Goal: Navigation & Orientation: Find specific page/section

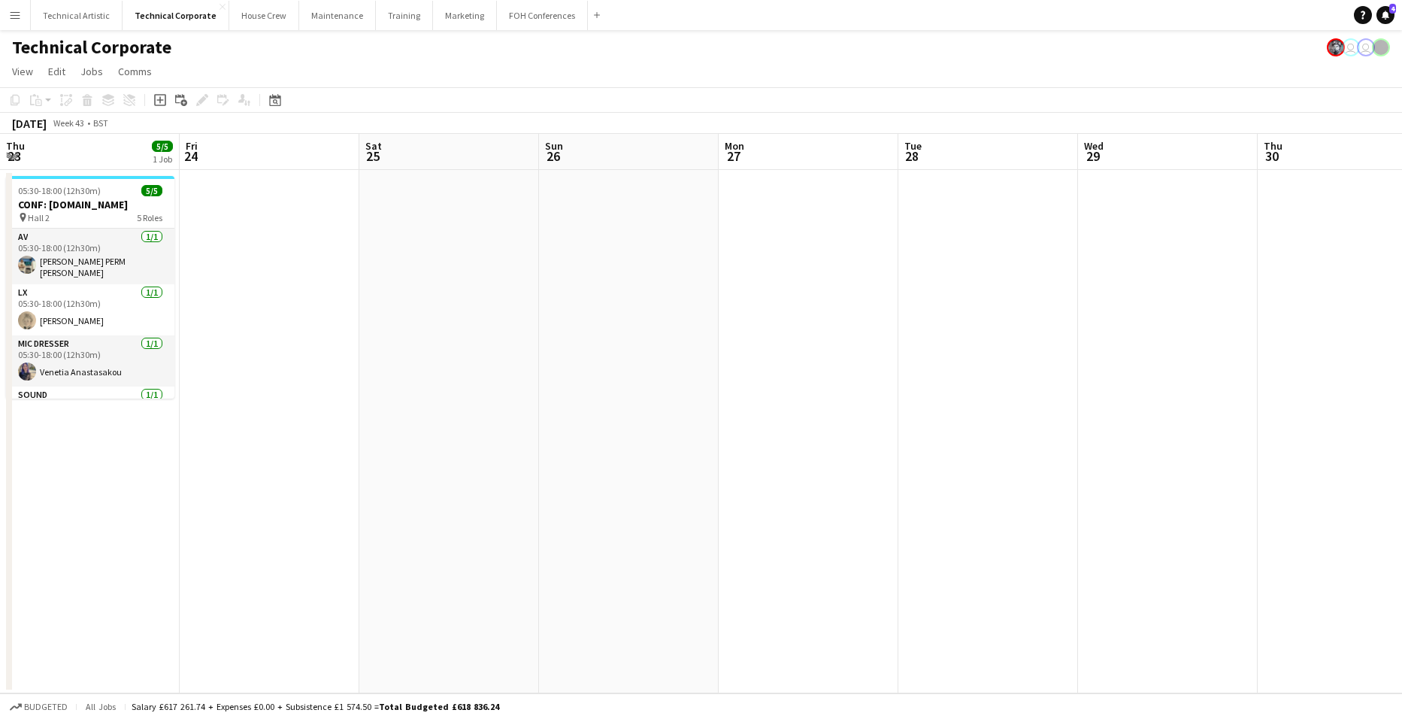
scroll to position [0, 598]
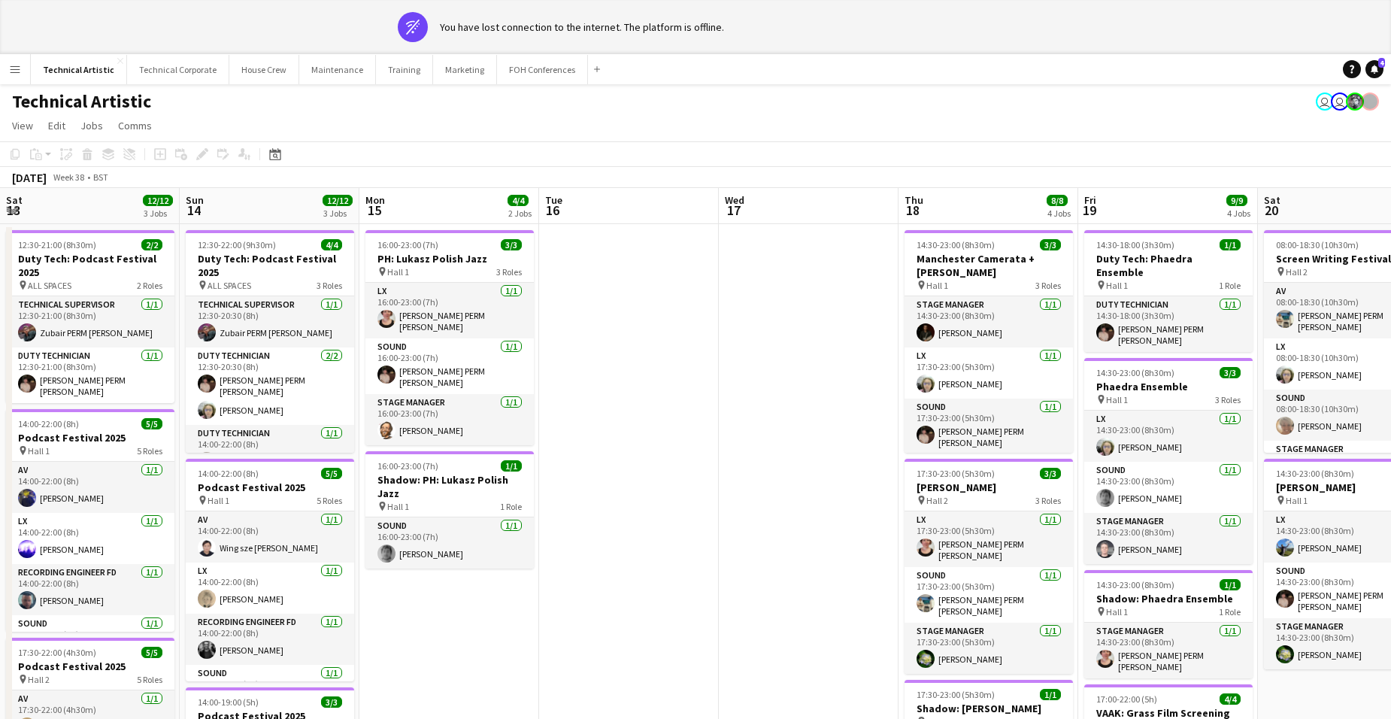
scroll to position [0, 450]
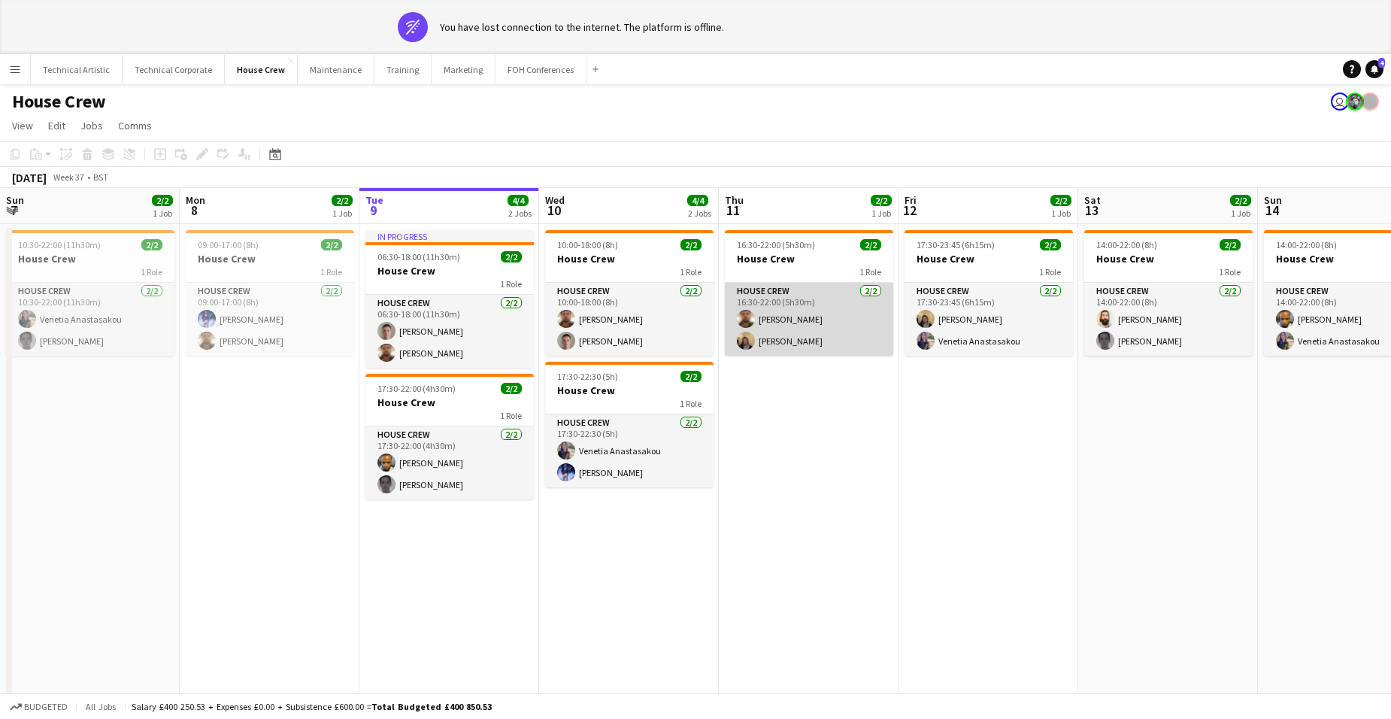
scroll to position [0, 468]
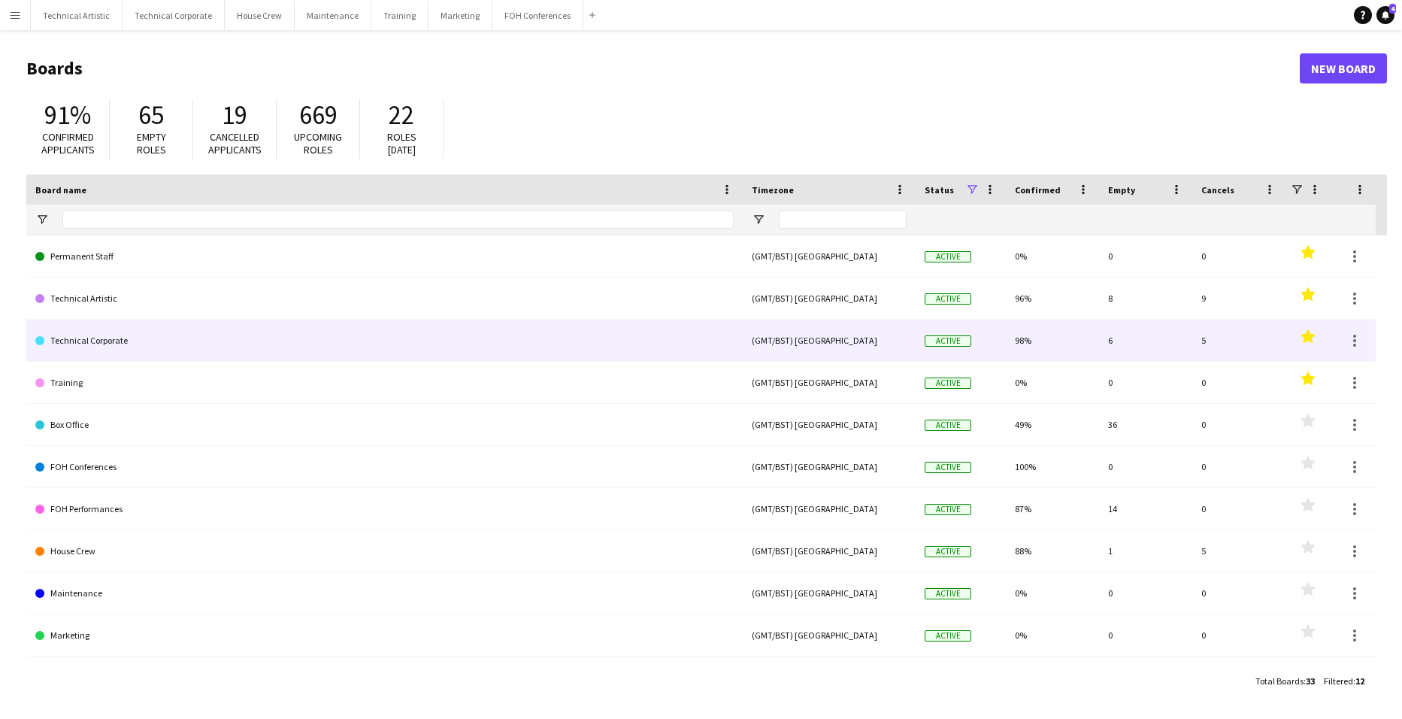
click at [96, 341] on link "Technical Corporate" at bounding box center [384, 341] width 698 height 42
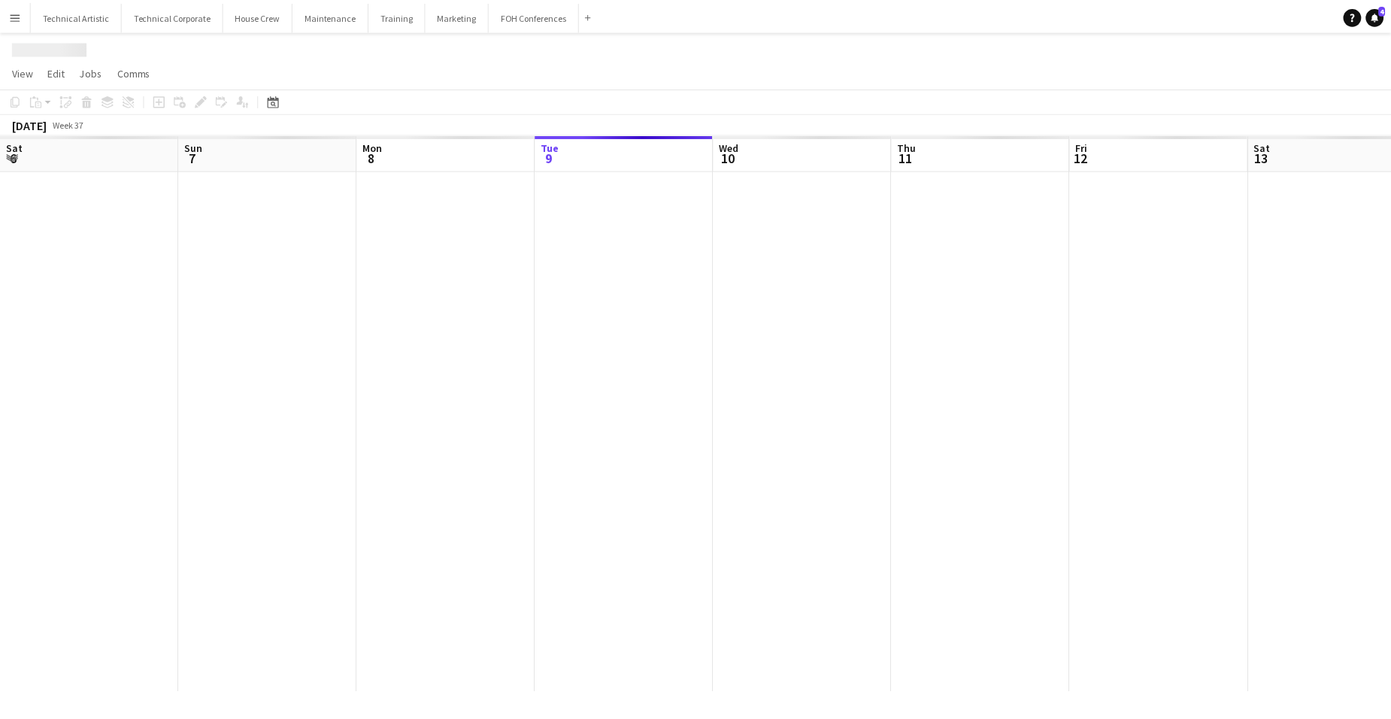
scroll to position [0, 359]
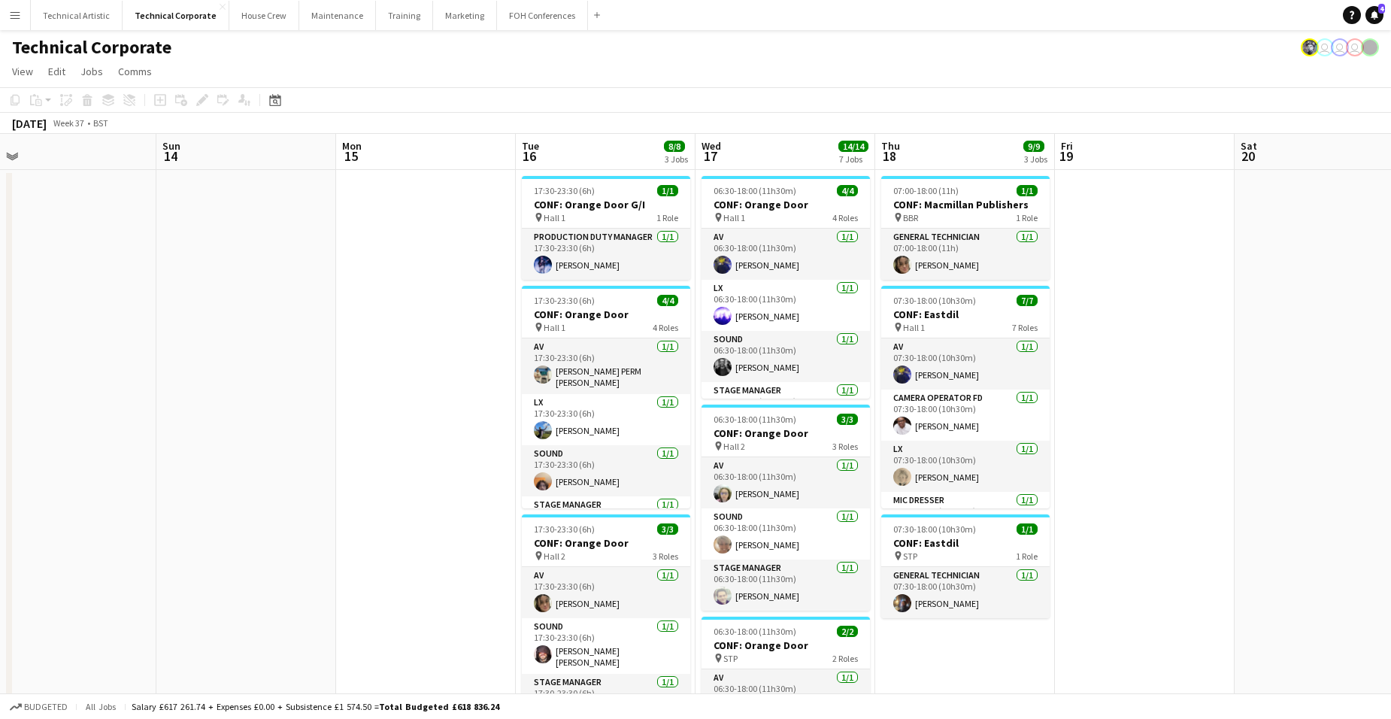
drag, startPoint x: 1107, startPoint y: 371, endPoint x: 333, endPoint y: 413, distance: 774.8
click at [189, 405] on app-calendar-viewport "Wed 10 1/1 1 Job Thu 11 Fri 12 1/1 1 Job Sat 13 Sun 14 Mon 15 Tue 16 8/8 3 Jobs…" at bounding box center [695, 723] width 1391 height 1178
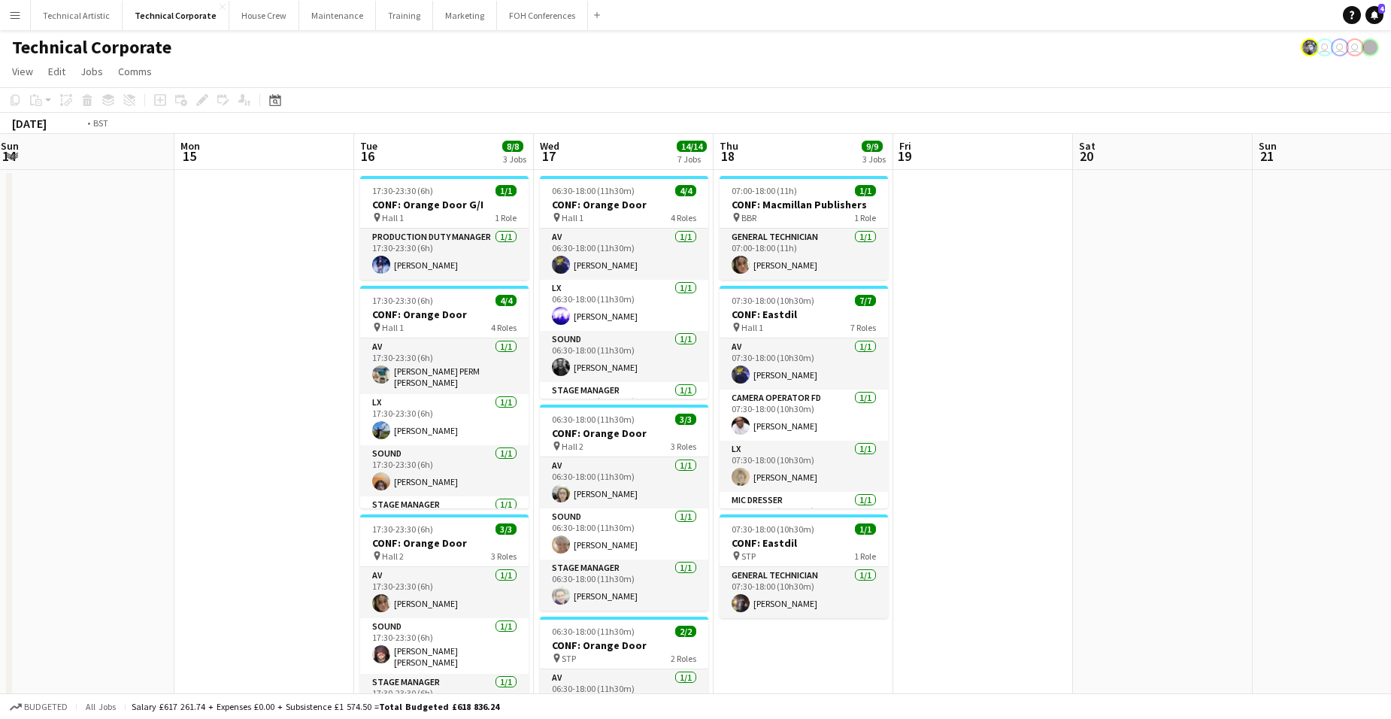
drag, startPoint x: 1245, startPoint y: 443, endPoint x: 338, endPoint y: 415, distance: 907.2
click at [309, 420] on app-calendar-viewport "Wed 10 1/1 1 Job Thu 11 Fri 12 1/1 1 Job Sat 13 Sun 14 Mon 15 Tue 16 8/8 3 Jobs…" at bounding box center [695, 723] width 1391 height 1178
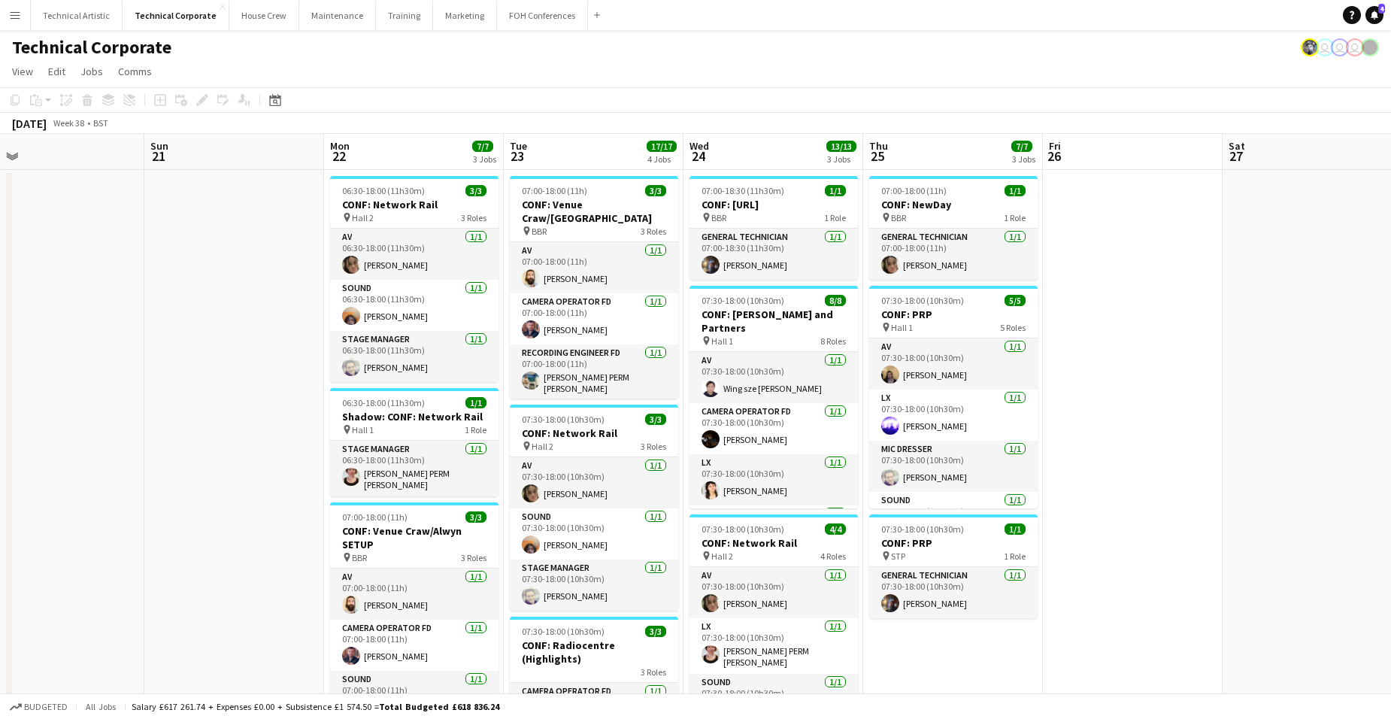
scroll to position [0, 383]
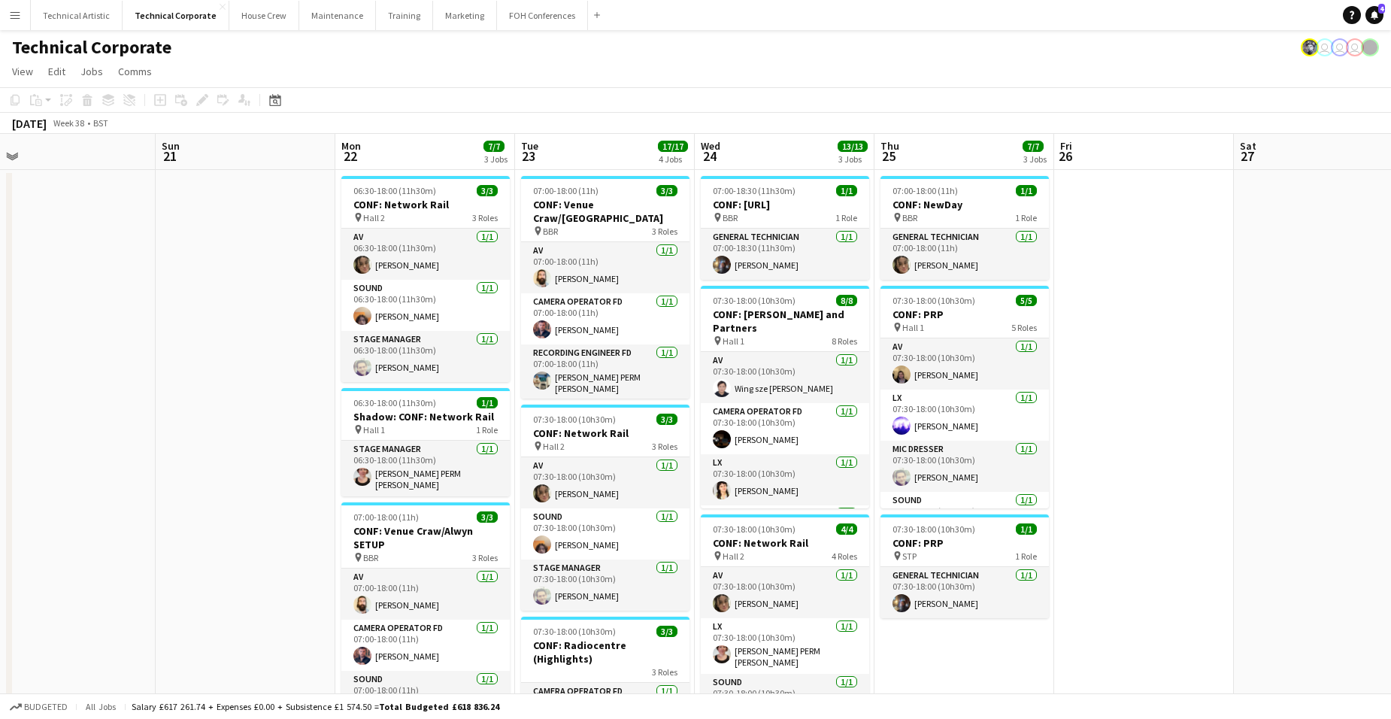
drag, startPoint x: 683, startPoint y: 417, endPoint x: 560, endPoint y: 426, distance: 123.7
click at [560, 426] on app-calendar-viewport "Thu 18 9/9 3 Jobs Fri 19 Sat 20 Sun 21 Mon 22 7/7 3 Jobs Tue 23 17/17 4 Jobs We…" at bounding box center [695, 723] width 1391 height 1178
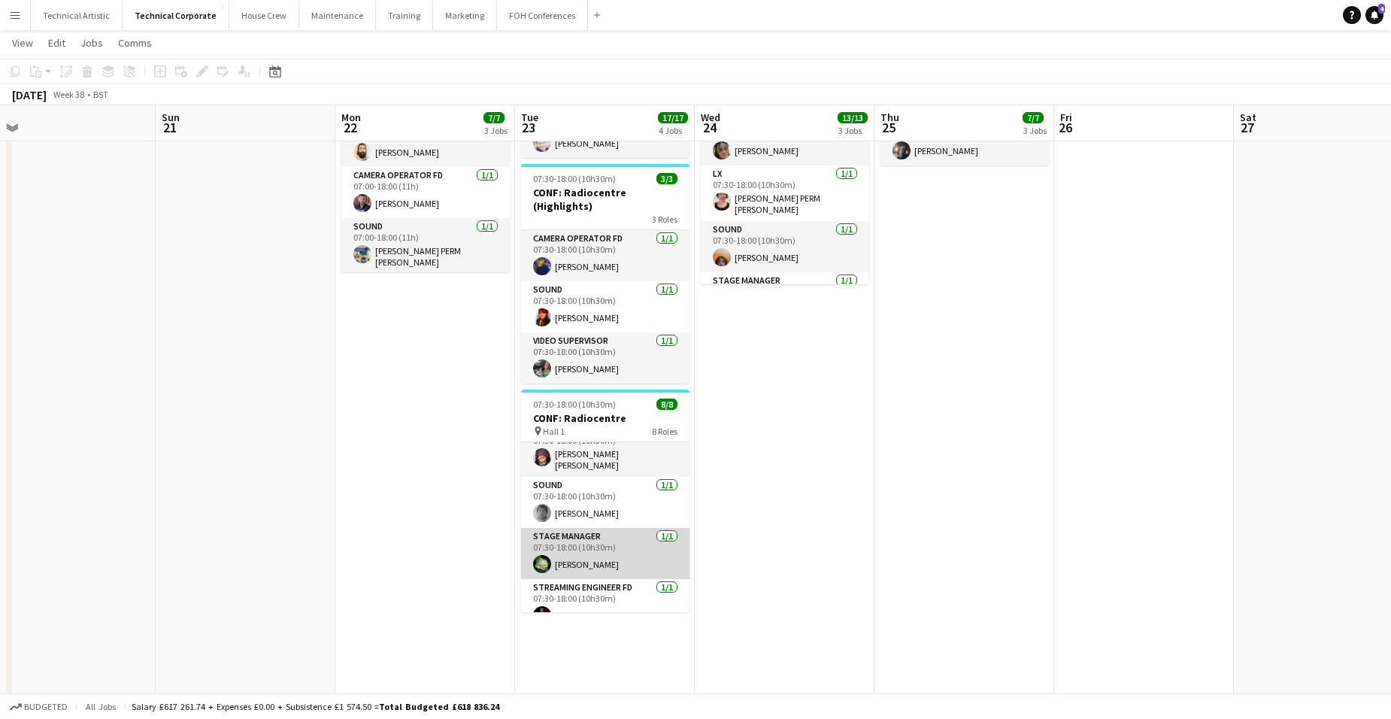
scroll to position [239, 0]
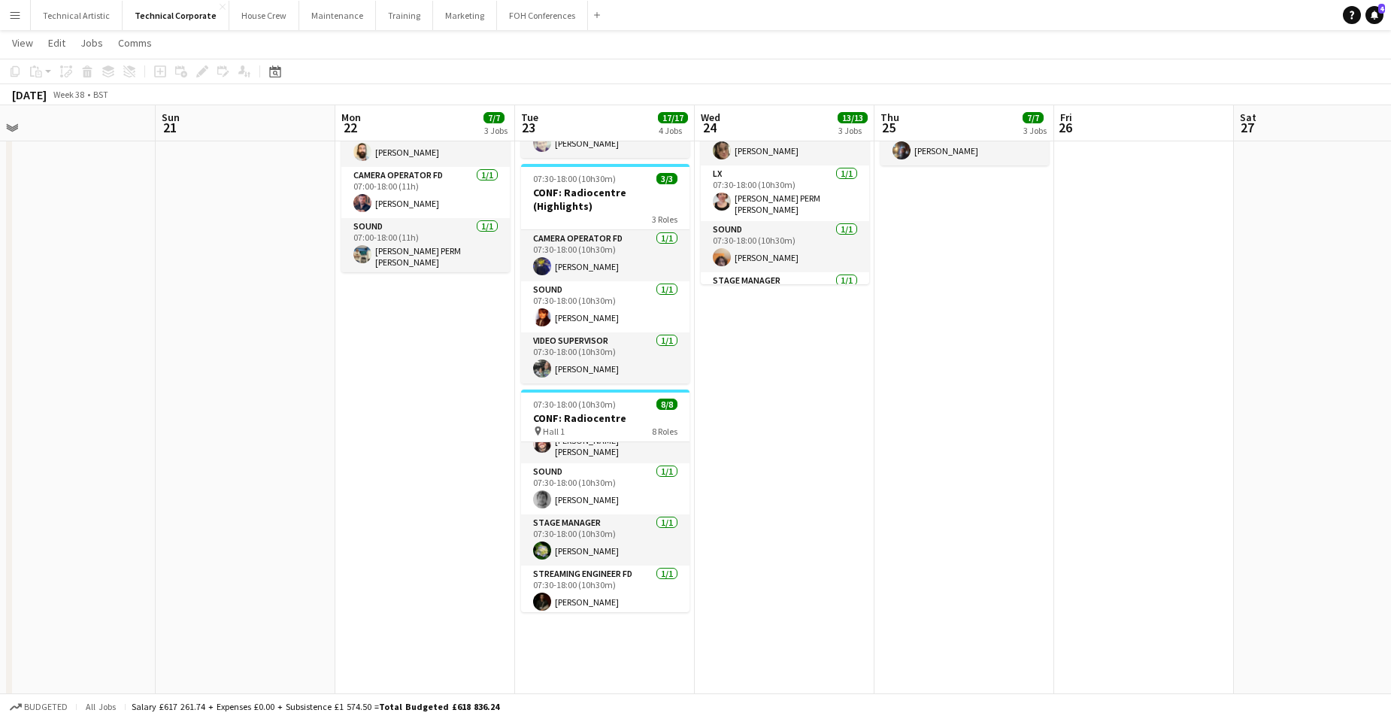
click at [594, 603] on app-date-cell "07:00-18:00 (11h) 3/3 CONF: Venue Craw/Alwyn pin BBR 3 Roles AV 1/1 07:00-18:00…" at bounding box center [605, 288] width 180 height 1142
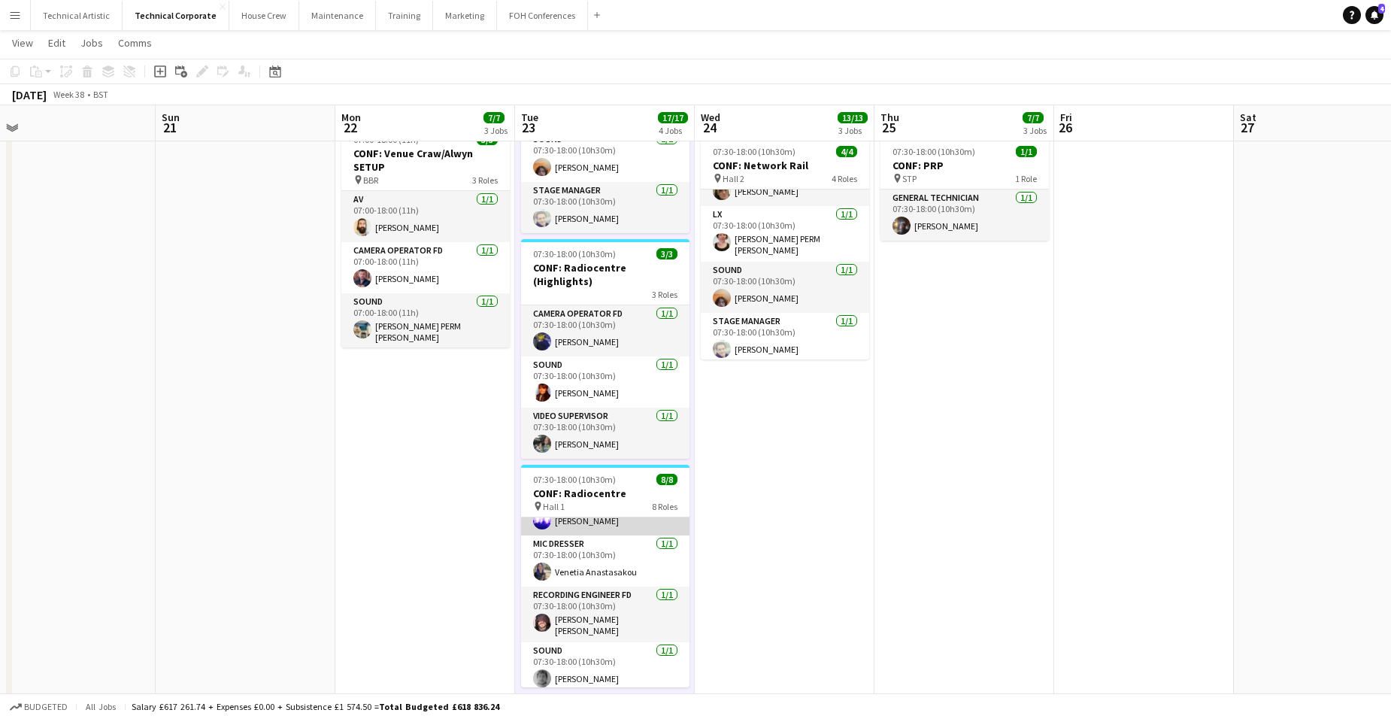
scroll to position [0, 0]
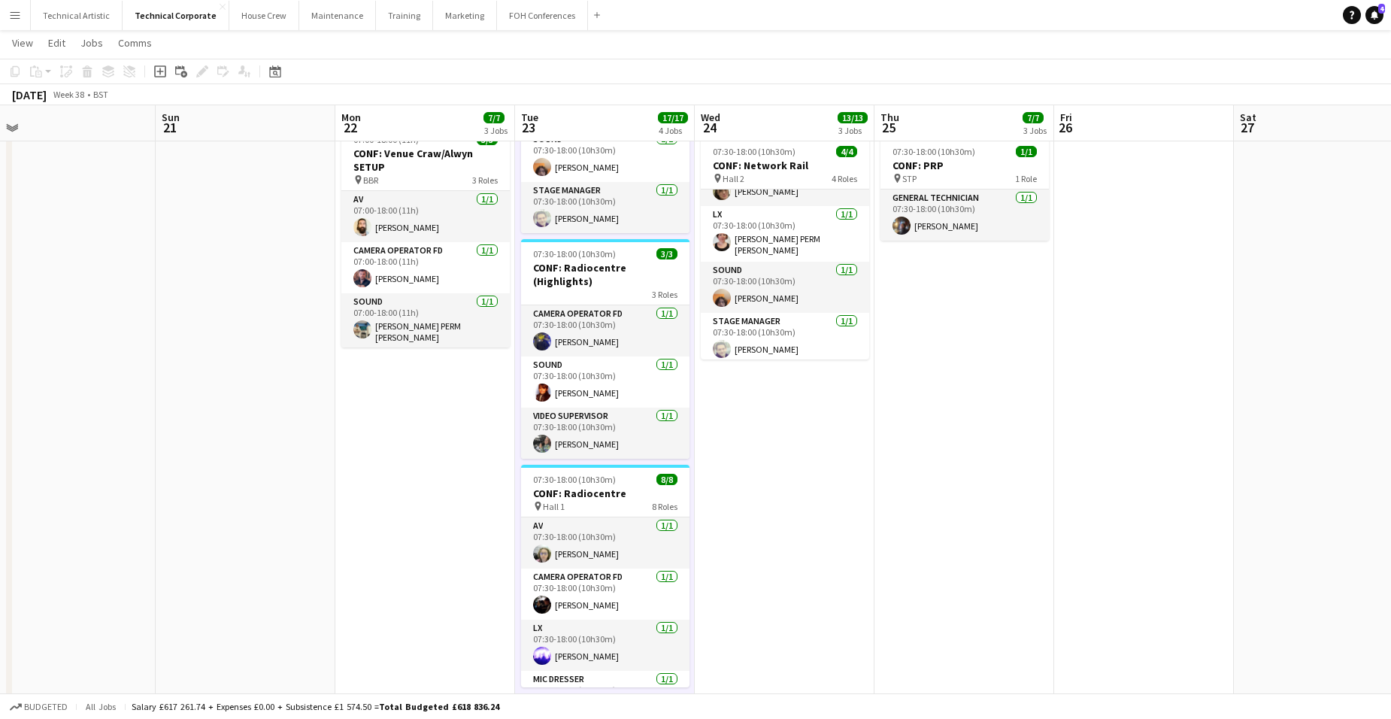
drag, startPoint x: 230, startPoint y: 468, endPoint x: 1020, endPoint y: 492, distance: 789.9
click at [1026, 493] on app-calendar-viewport "Thu 18 9/9 3 Jobs Fri 19 Sat 20 Sun 21 Mon 22 7/7 3 Jobs Tue 23 17/17 4 Jobs We…" at bounding box center [695, 309] width 1391 height 1252
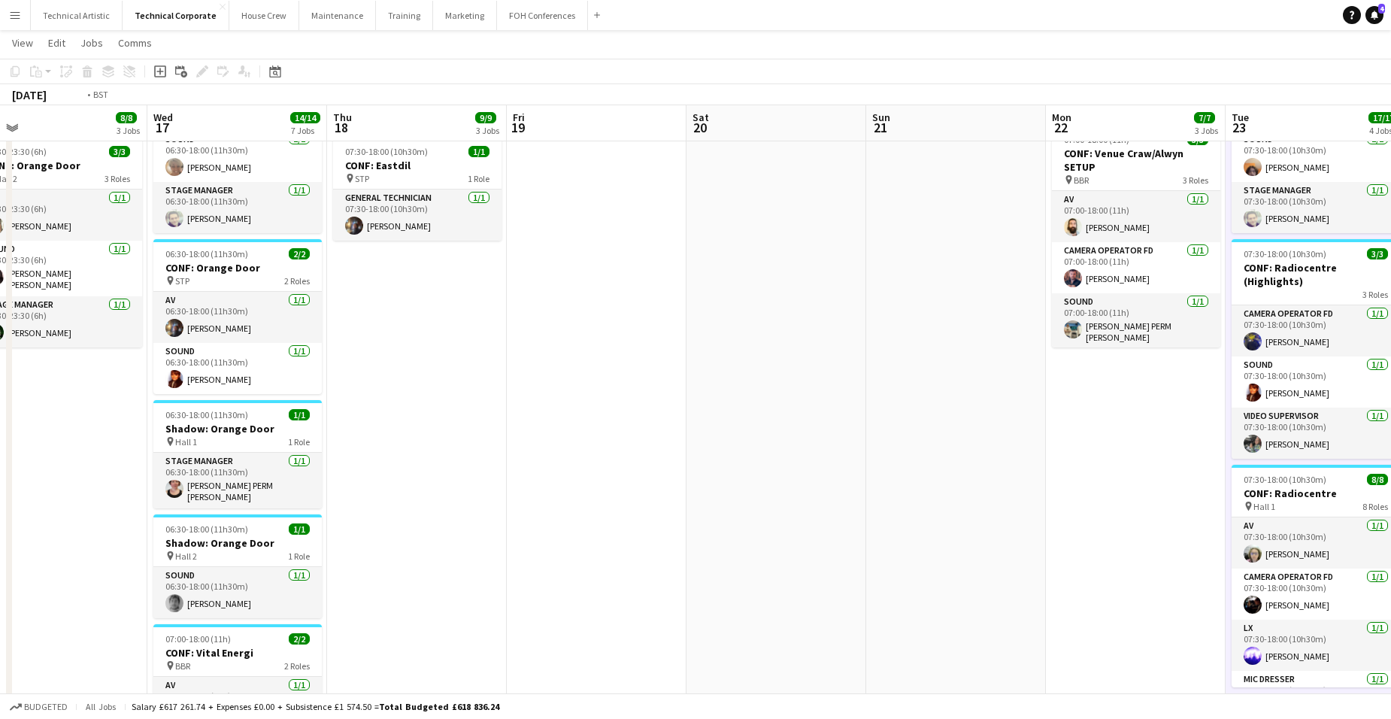
drag, startPoint x: 577, startPoint y: 493, endPoint x: 1036, endPoint y: 488, distance: 458.7
click at [1036, 488] on app-calendar-viewport "Sun 14 Mon 15 Tue 16 8/8 3 Jobs Wed 17 14/14 7 Jobs Thu 18 9/9 3 Jobs Fri 19 Sa…" at bounding box center [695, 309] width 1391 height 1252
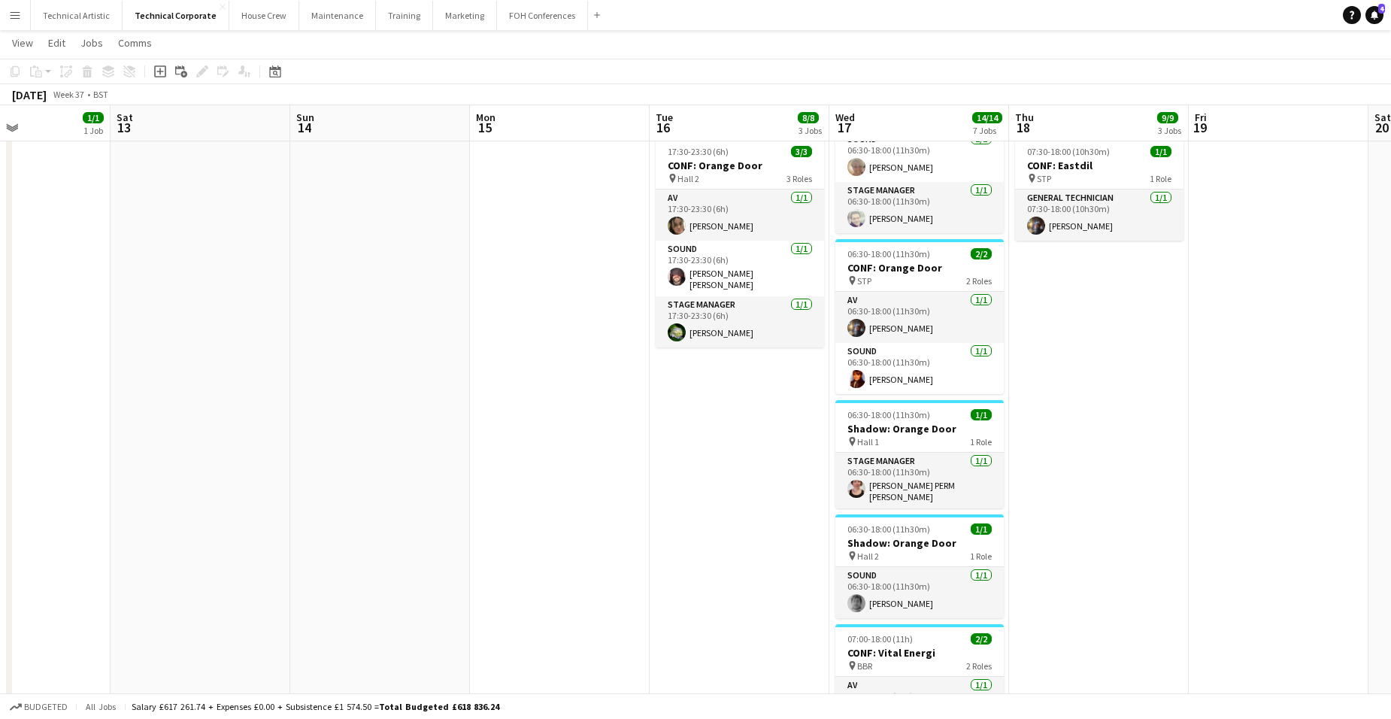
scroll to position [0, 425]
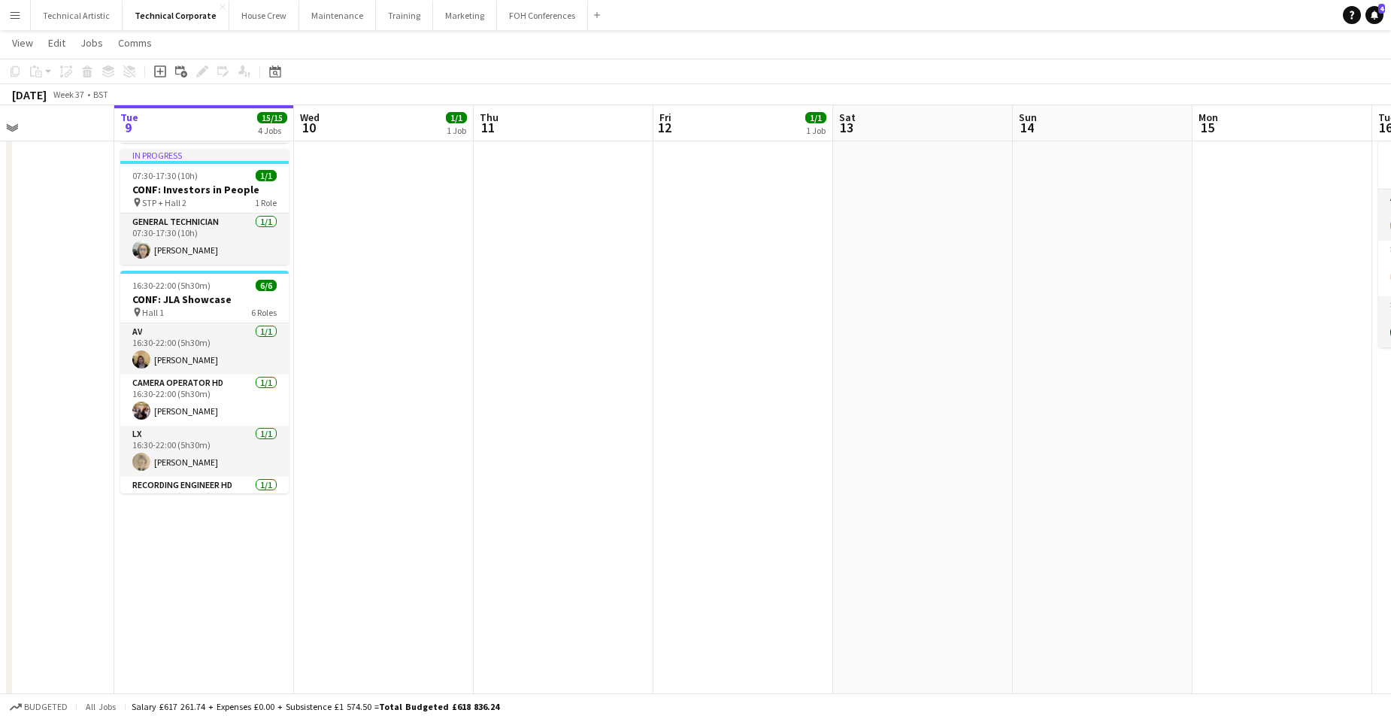
drag, startPoint x: 352, startPoint y: 459, endPoint x: 1163, endPoint y: 513, distance: 813.1
click at [1163, 513] on app-calendar-viewport "Sat 6 Sun 7 Mon 8 Tue 9 15/15 4 Jobs Wed 10 1/1 1 Job Thu 11 Fri 12 1/1 1 Job S…" at bounding box center [695, 309] width 1391 height 1252
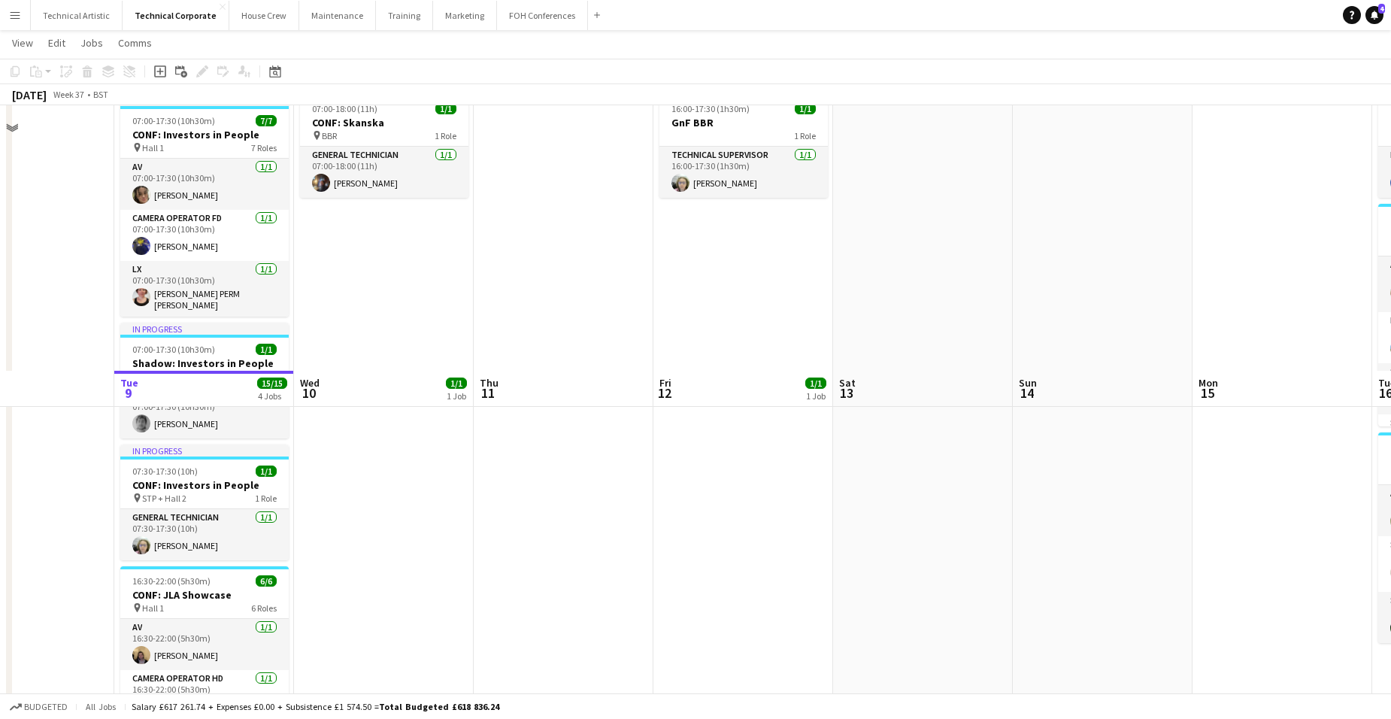
scroll to position [0, 0]
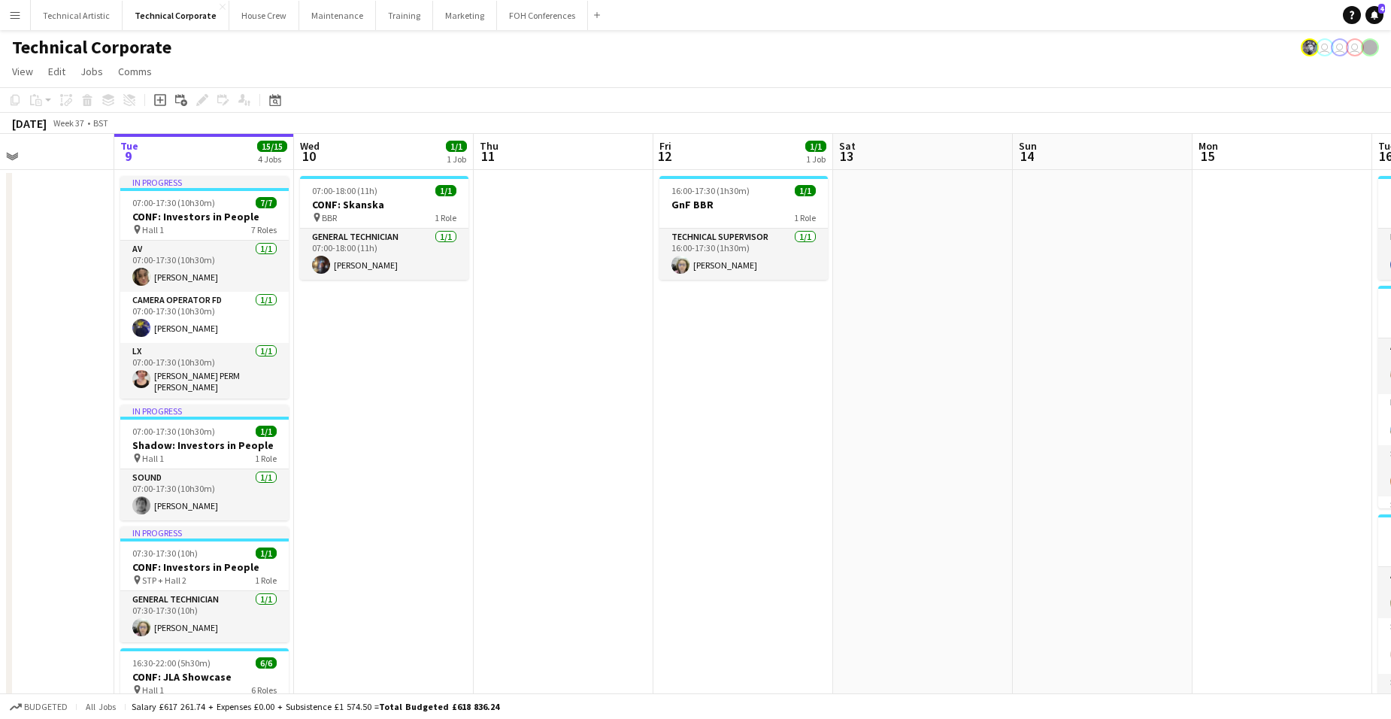
click at [381, 146] on app-board-header-date "Wed 10 1/1 1 Job" at bounding box center [384, 152] width 180 height 36
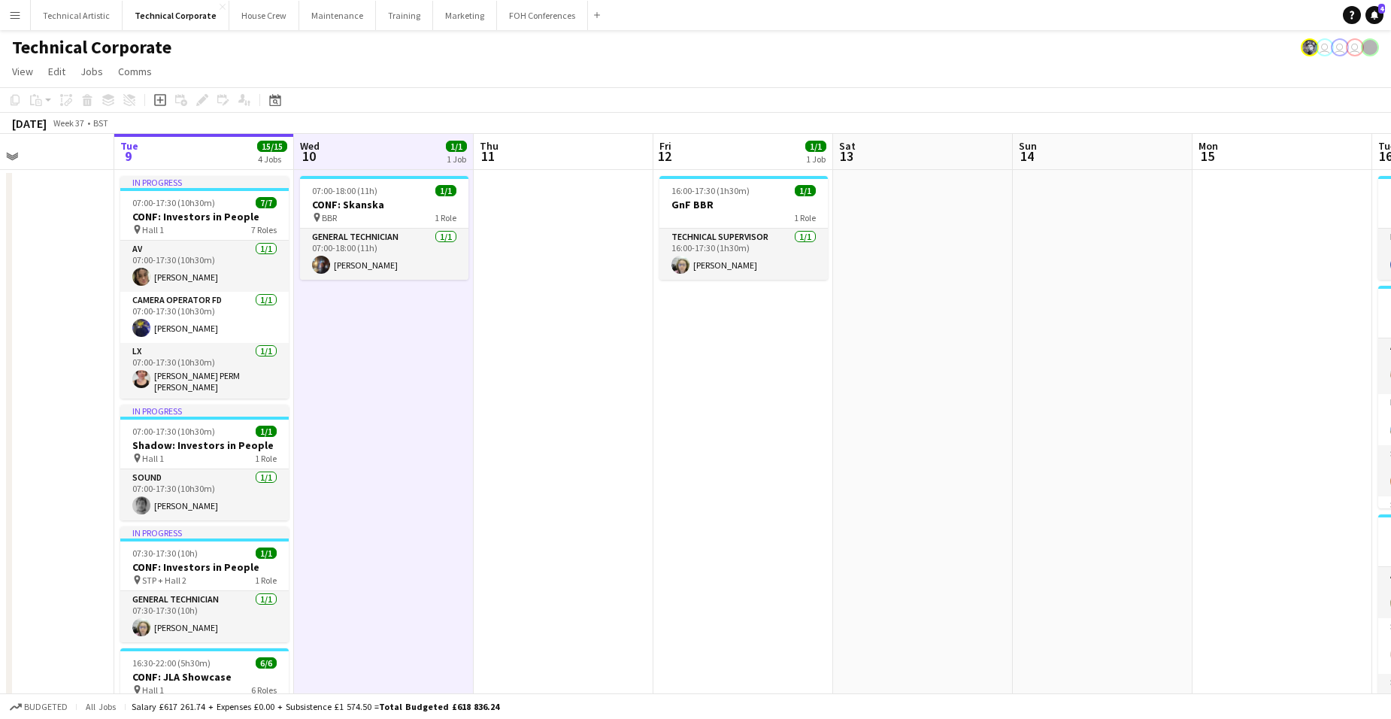
click at [381, 146] on app-board-header-date "Wed 10 1/1 1 Job" at bounding box center [384, 152] width 180 height 36
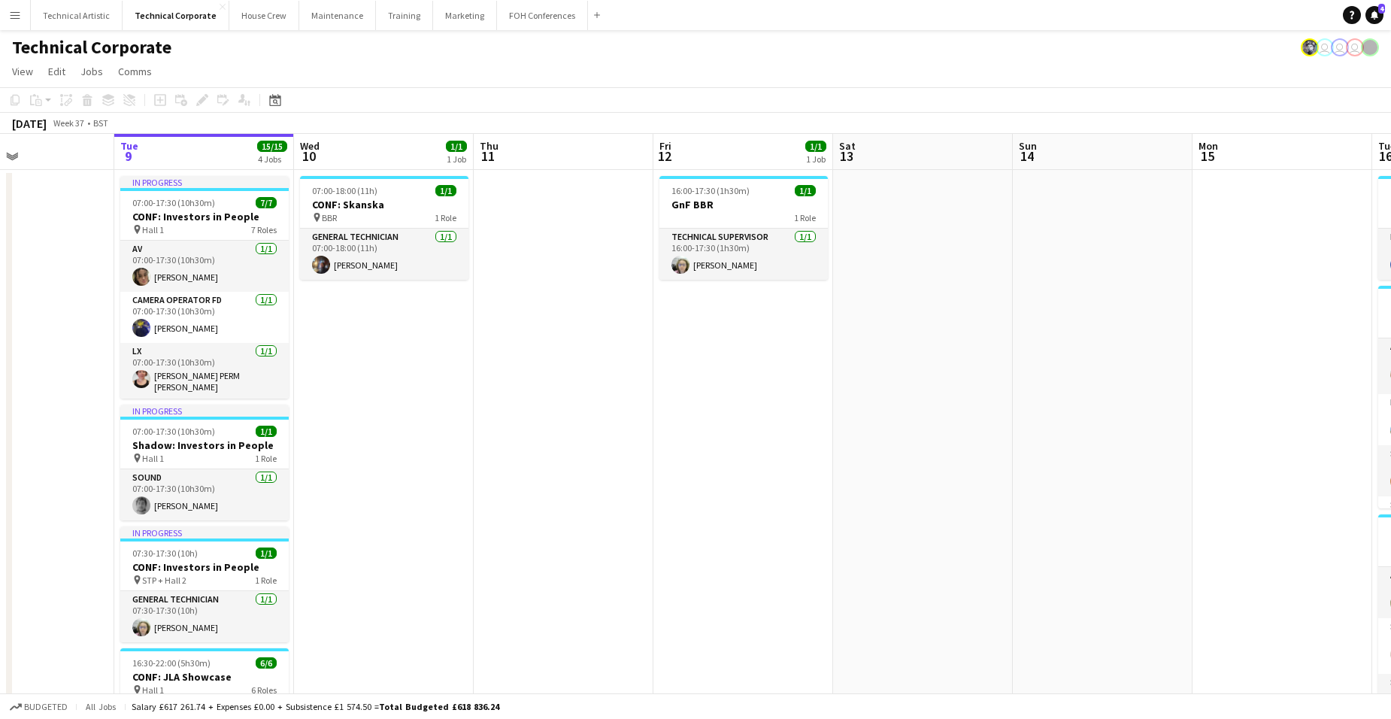
click at [381, 146] on app-board-header-date "Wed 10 1/1 1 Job" at bounding box center [384, 152] width 180 height 36
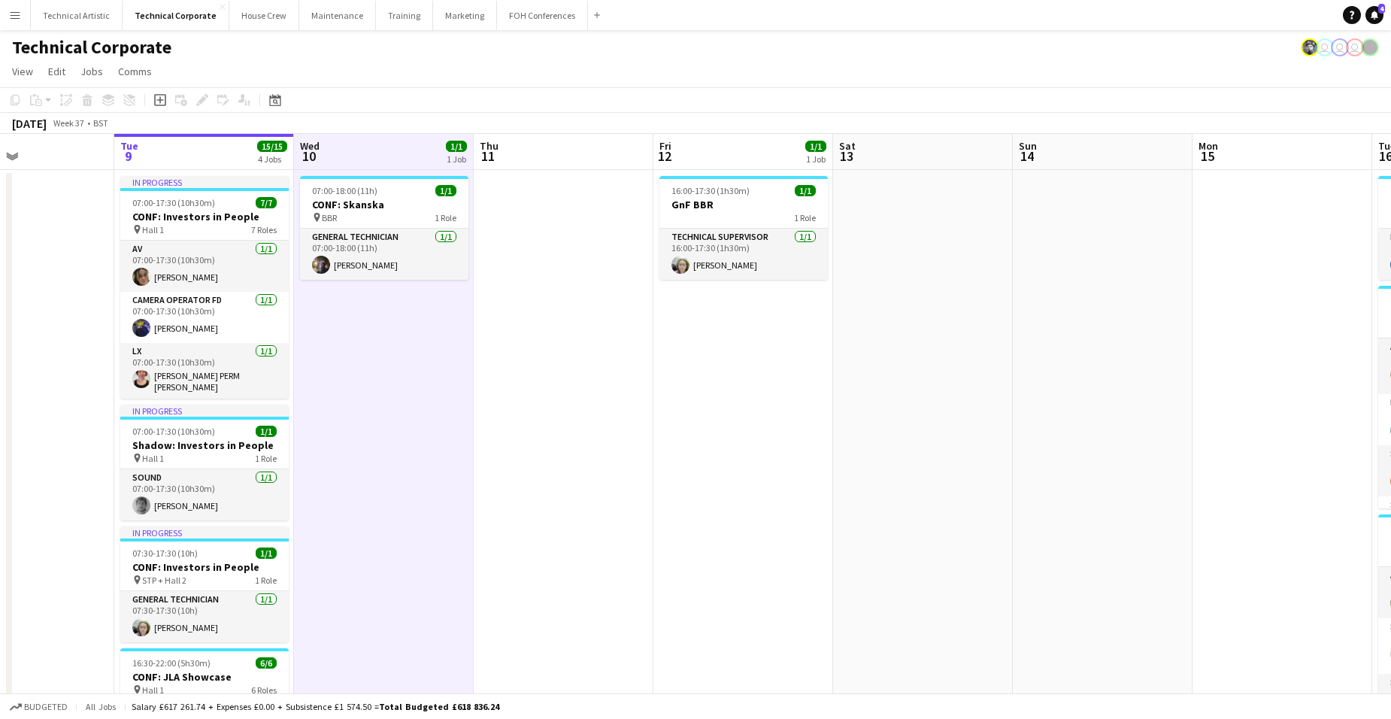
click at [383, 144] on app-board-header-date "Wed 10 1/1 1 Job" at bounding box center [384, 152] width 180 height 36
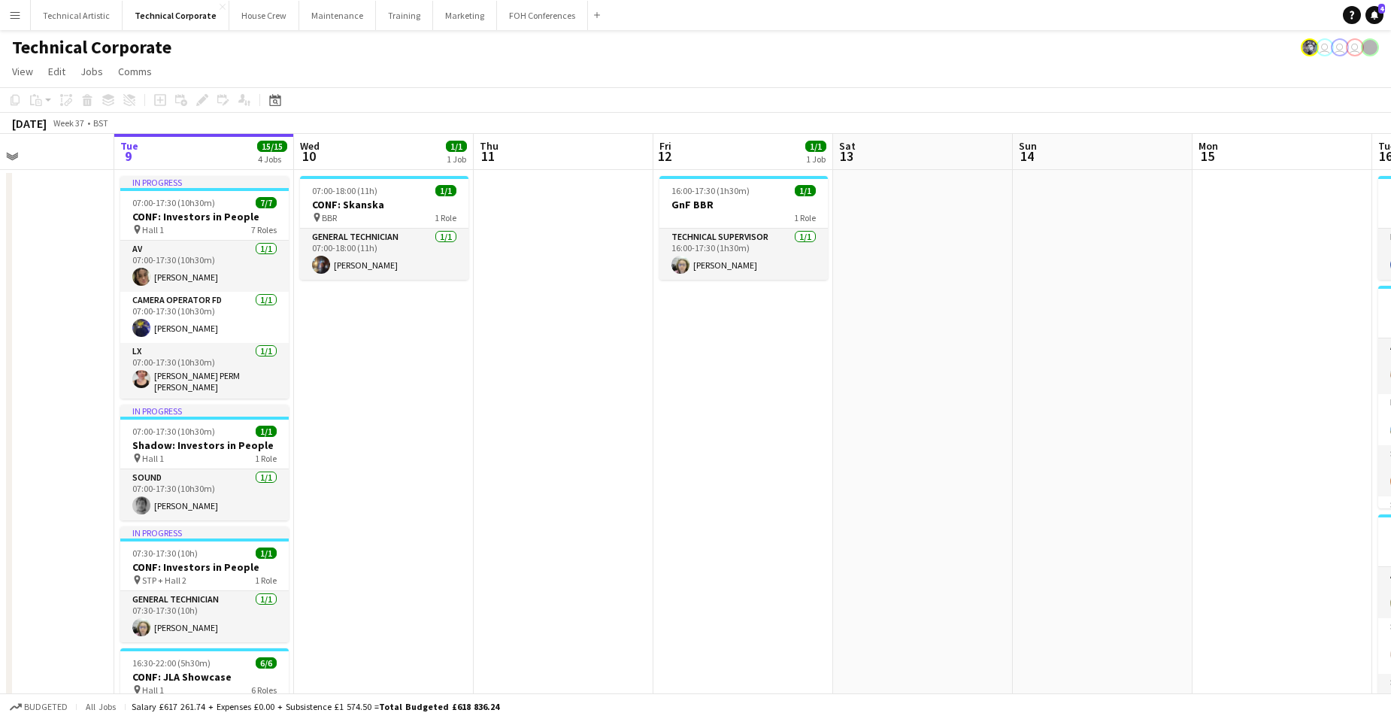
click at [386, 144] on app-board-header-date "Wed 10 1/1 1 Job" at bounding box center [384, 152] width 180 height 36
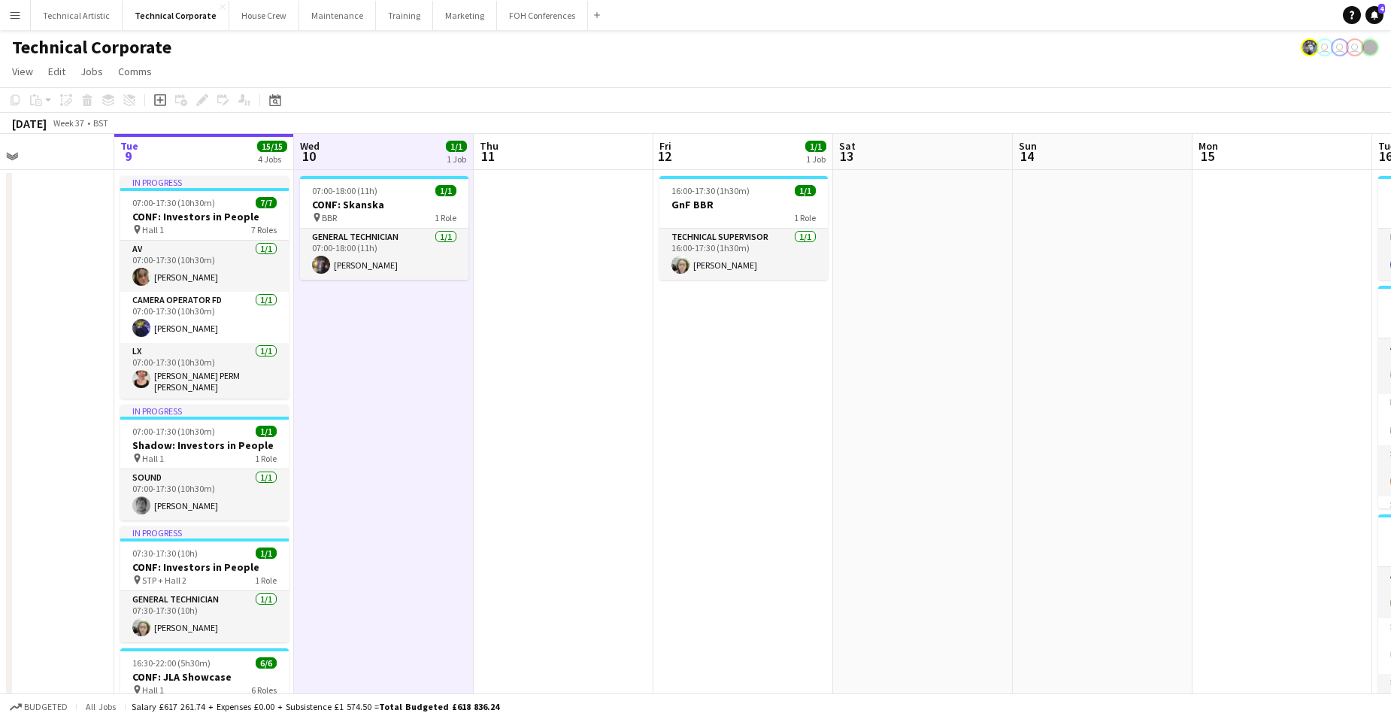
click at [386, 144] on app-board-header-date "Wed 10 1/1 1 Job" at bounding box center [384, 152] width 180 height 36
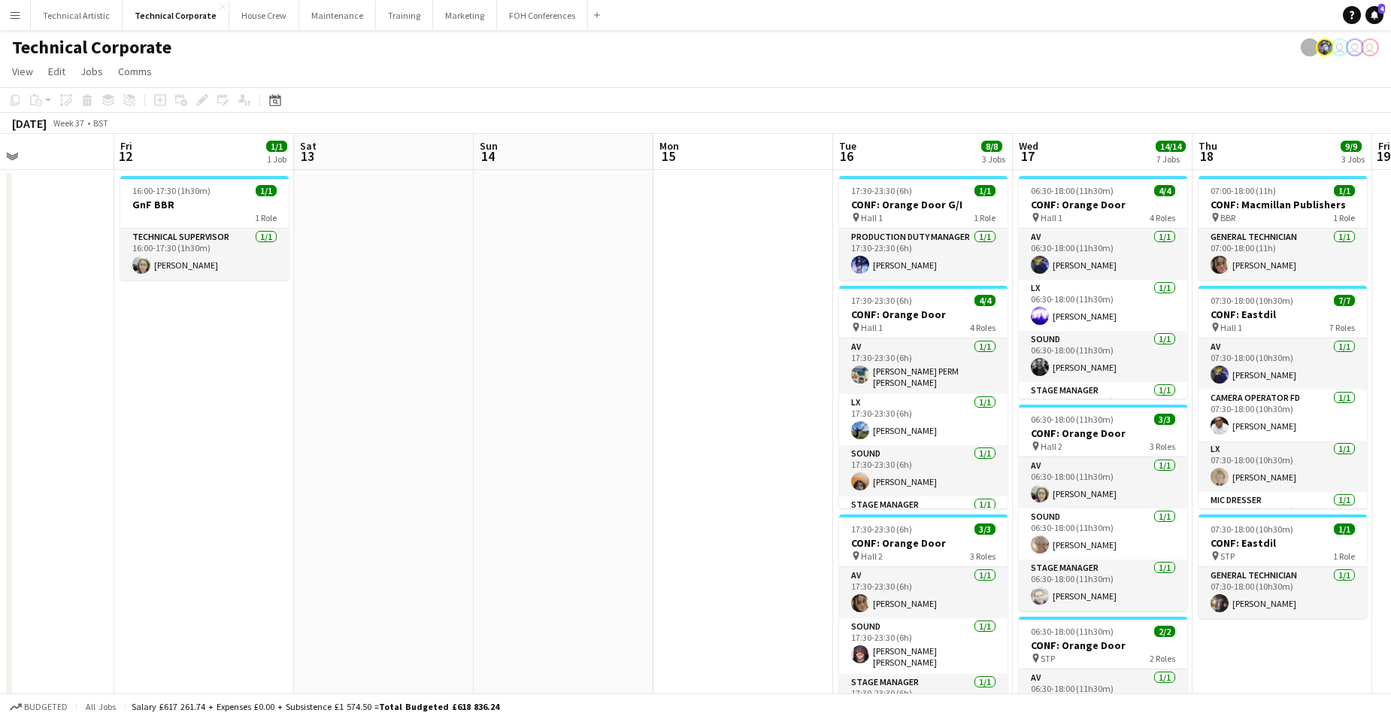
drag, startPoint x: 874, startPoint y: 474, endPoint x: 302, endPoint y: 457, distance: 573.2
click at [0, 463] on html "Menu Boards Boards Boards All jobs Status Workforce Workforce My Workforce Recr…" at bounding box center [695, 669] width 1391 height 1338
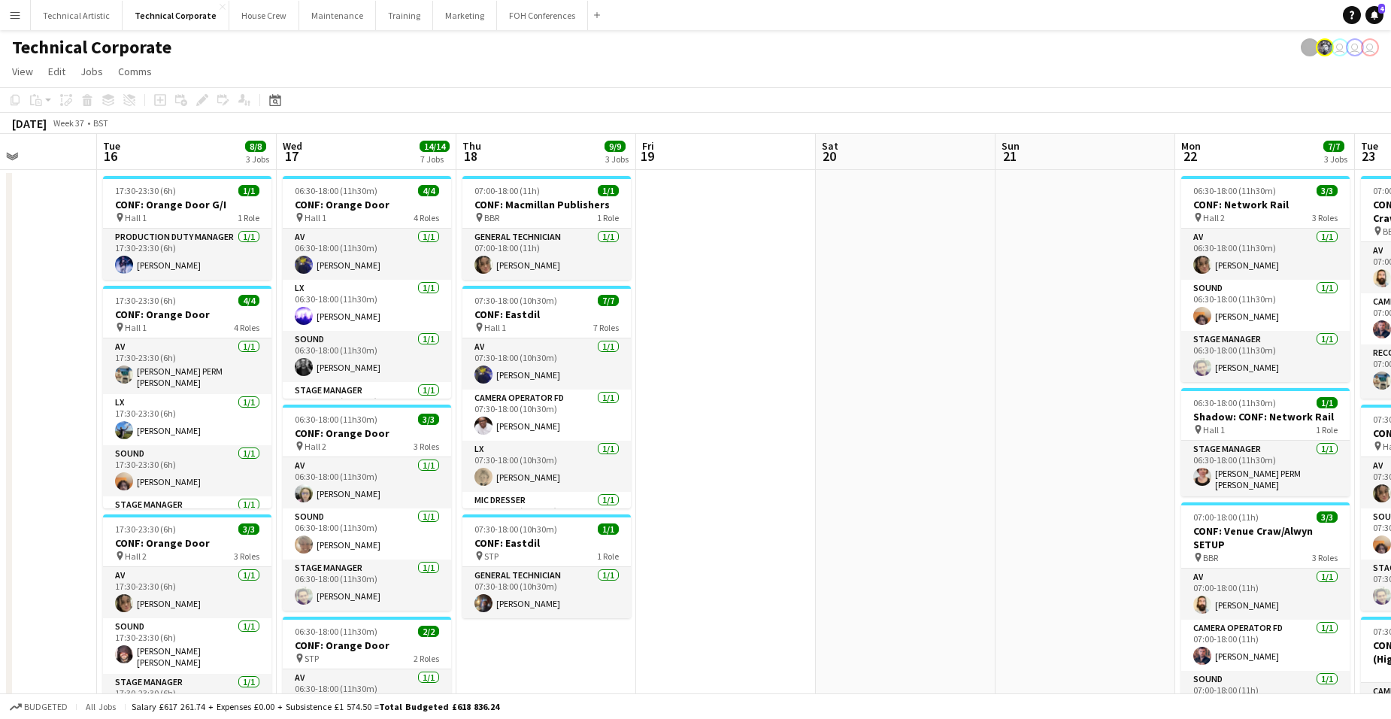
scroll to position [0, 480]
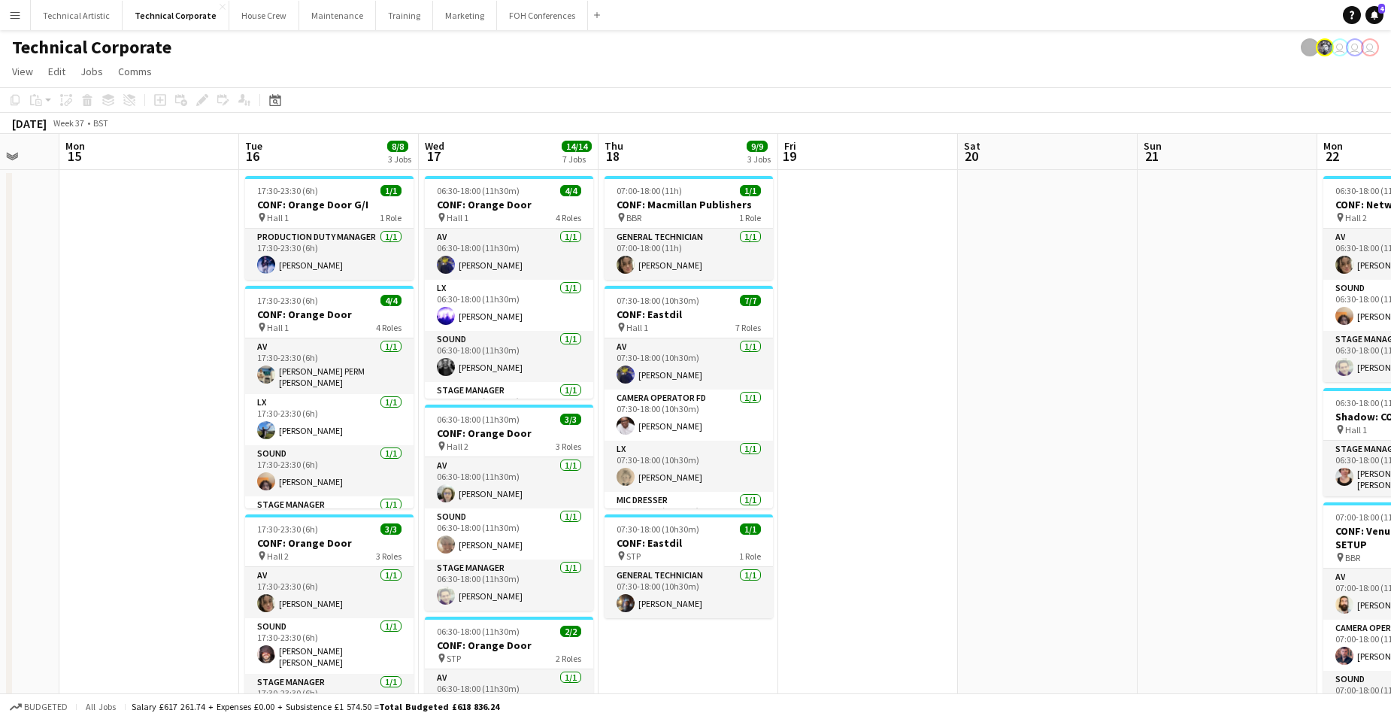
drag, startPoint x: 1167, startPoint y: 517, endPoint x: 874, endPoint y: 526, distance: 292.6
click at [874, 526] on app-calendar-viewport "Fri 12 1/1 1 Job Sat 13 Sun 14 Mon 15 Tue 16 8/8 3 Jobs Wed 17 14/14 7 Jobs Thu…" at bounding box center [695, 723] width 1391 height 1178
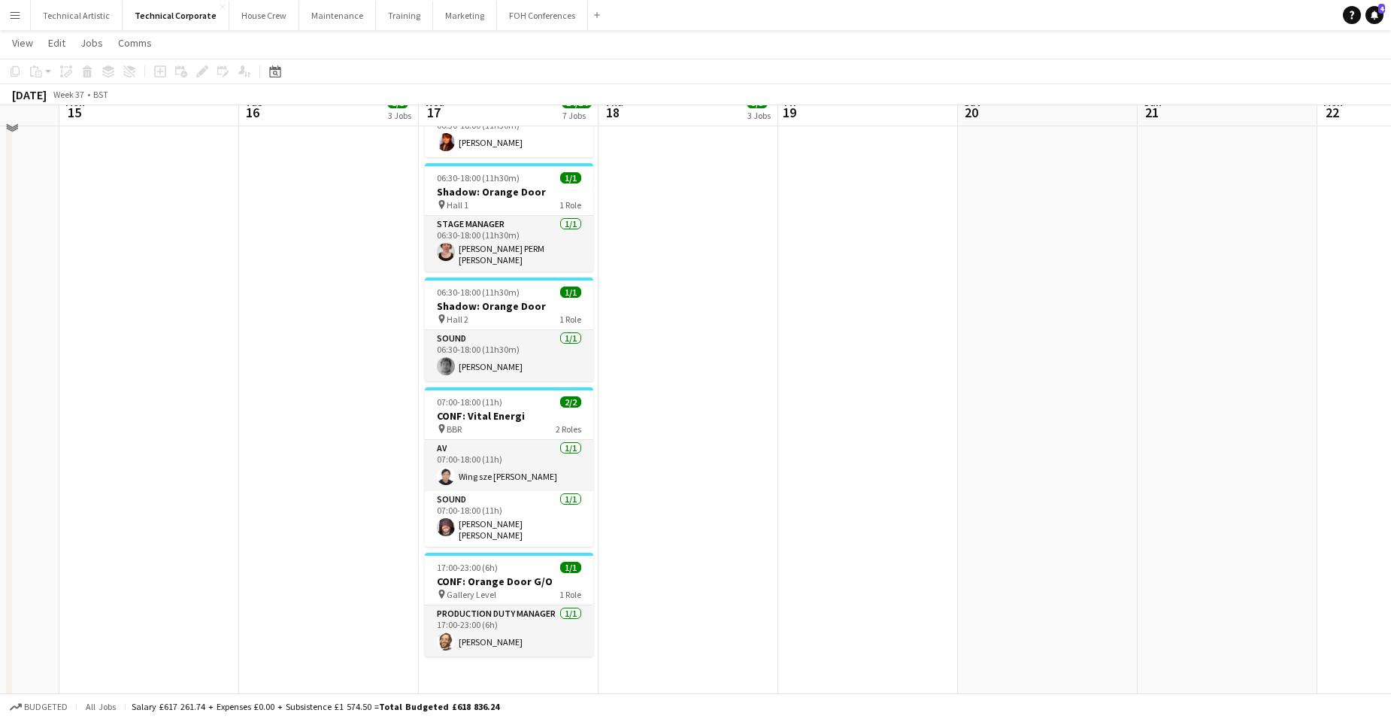
scroll to position [617, 0]
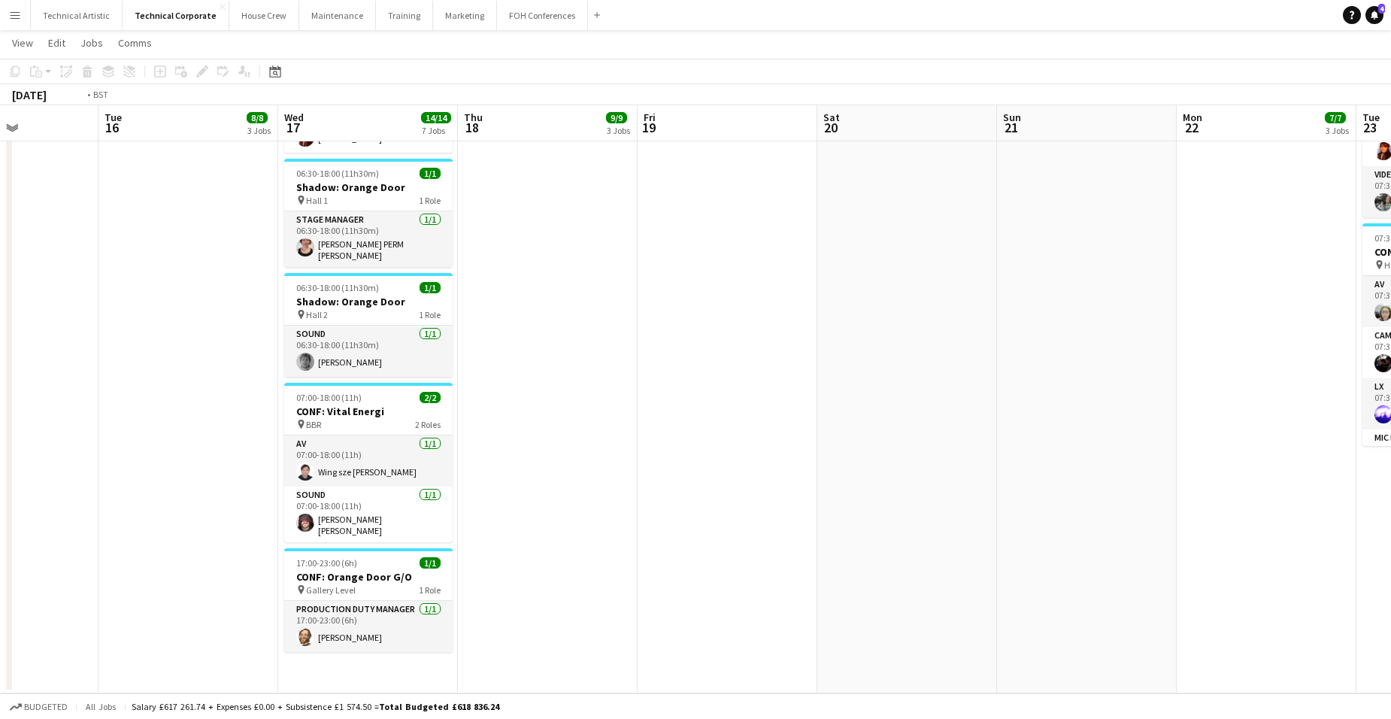
drag, startPoint x: 735, startPoint y: 464, endPoint x: 55, endPoint y: 451, distance: 679.8
click at [40, 458] on app-calendar-viewport "Fri 12 1/1 1 Job Sat 13 Sun 14 Mon 15 Tue 16 8/8 3 Jobs Wed 17 14/14 7 Jobs Thu…" at bounding box center [695, 67] width 1391 height 1252
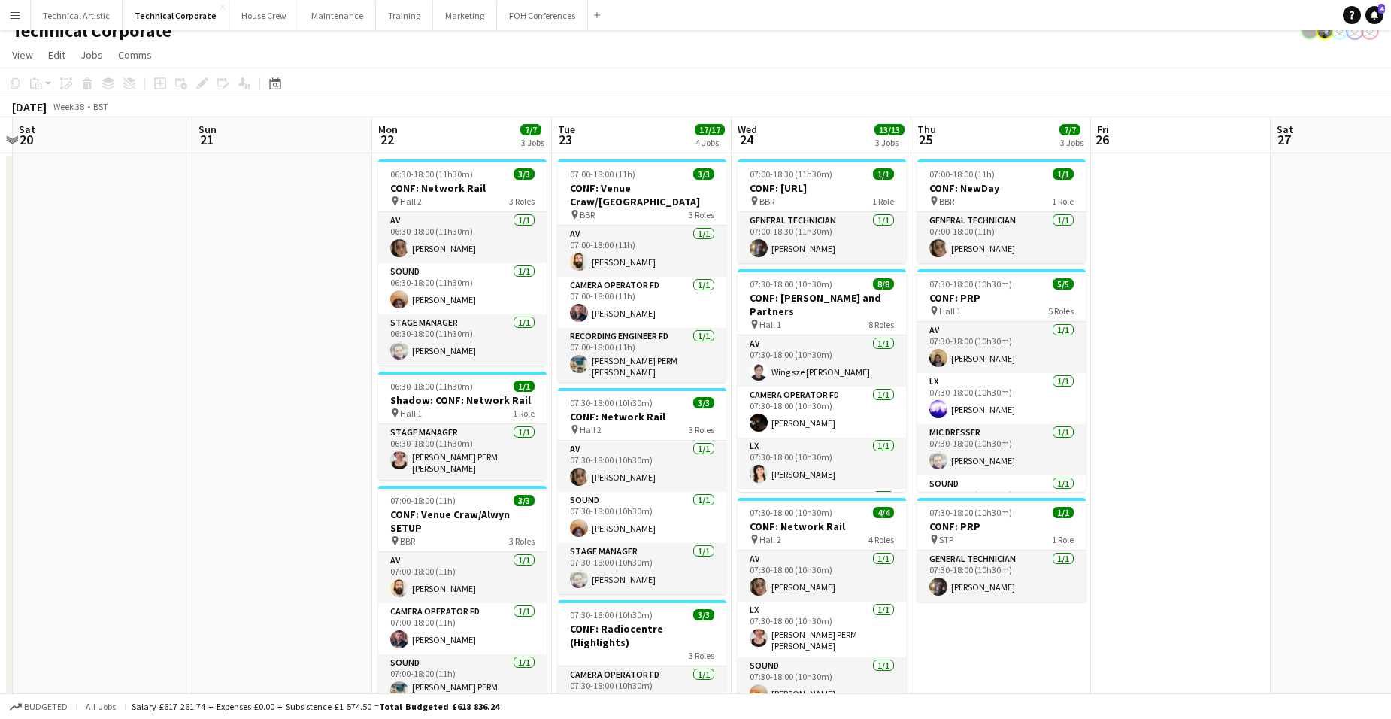
scroll to position [16, 0]
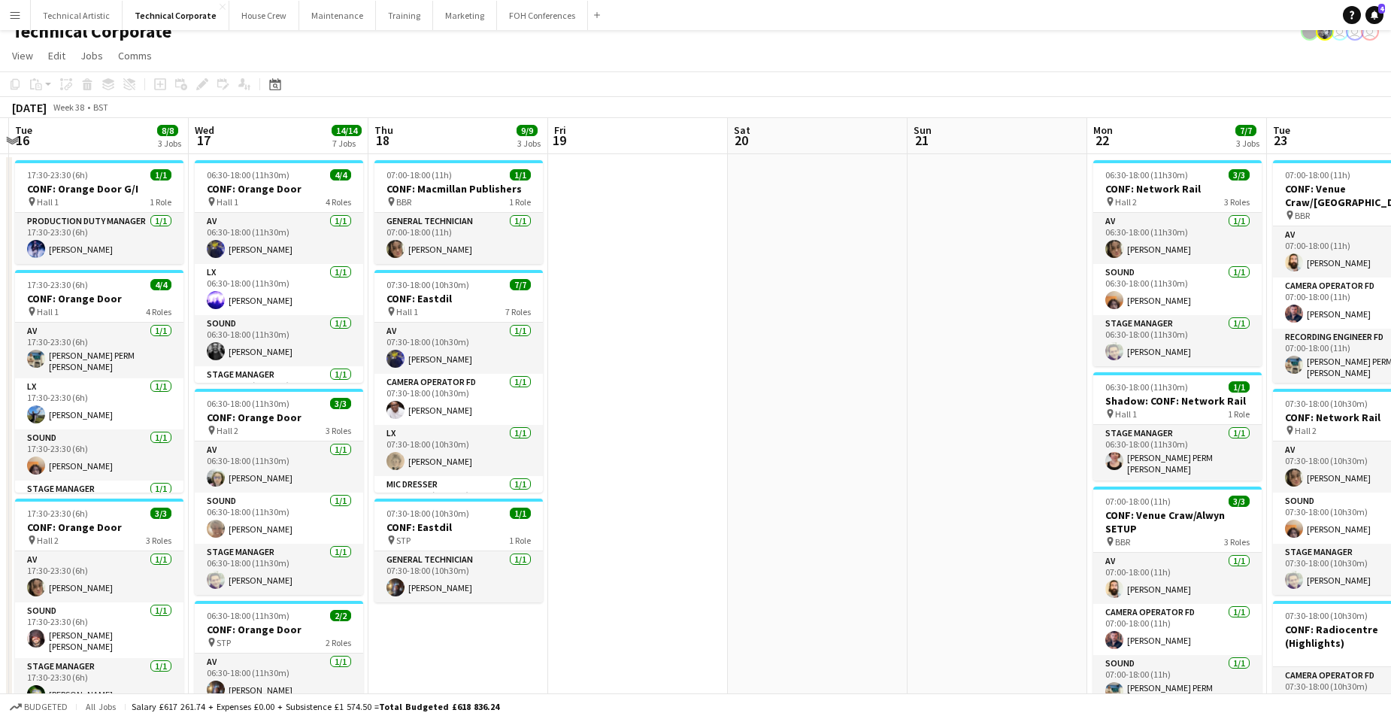
drag, startPoint x: 142, startPoint y: 365, endPoint x: 858, endPoint y: 347, distance: 716.0
click at [858, 347] on app-calendar-viewport "Sun 14 Mon 15 Tue 16 8/8 3 Jobs Wed 17 14/14 7 Jobs Thu 18 9/9 3 Jobs Fri 19 Sa…" at bounding box center [695, 707] width 1391 height 1178
drag, startPoint x: 293, startPoint y: 498, endPoint x: 968, endPoint y: 447, distance: 676.3
click at [967, 447] on app-calendar-viewport "Sun 14 Mon 15 Tue 16 8/8 3 Jobs Wed 17 14/14 7 Jobs Thu 18 9/9 3 Jobs Fri 19 Sa…" at bounding box center [695, 707] width 1391 height 1178
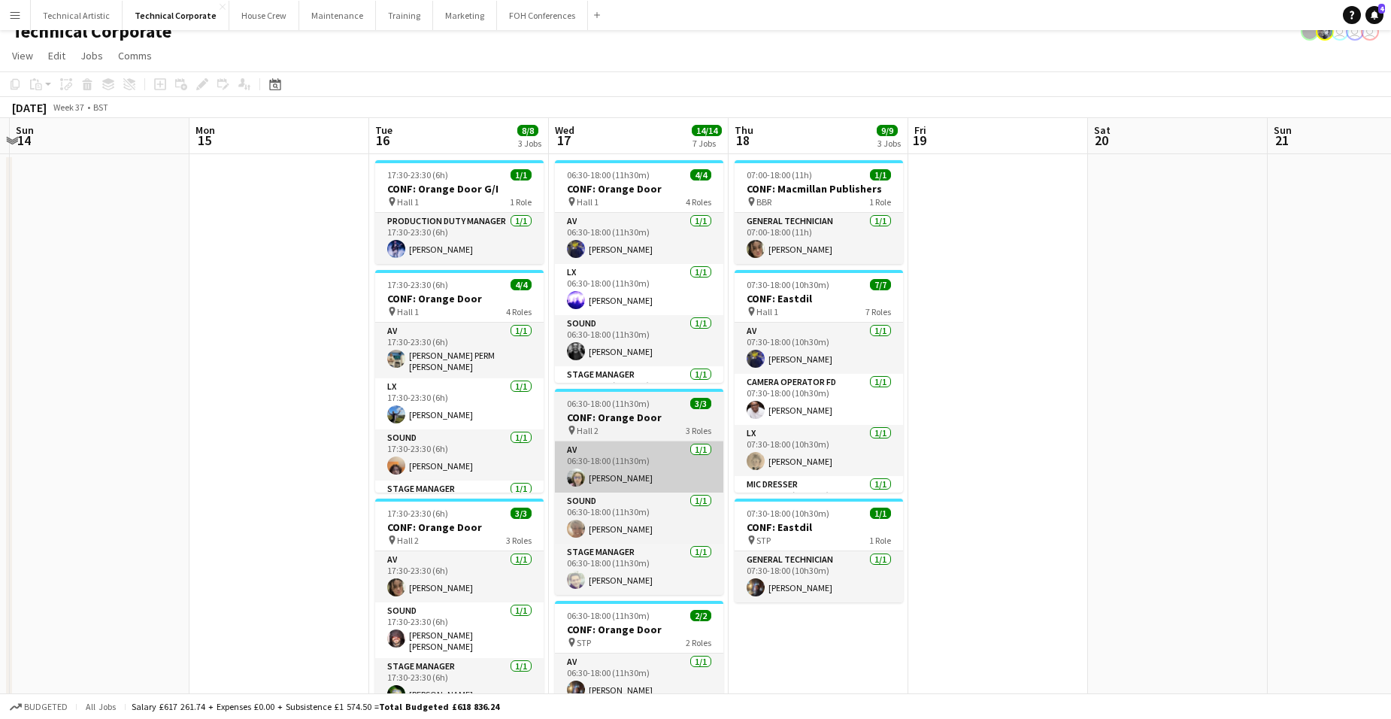
scroll to position [0, 395]
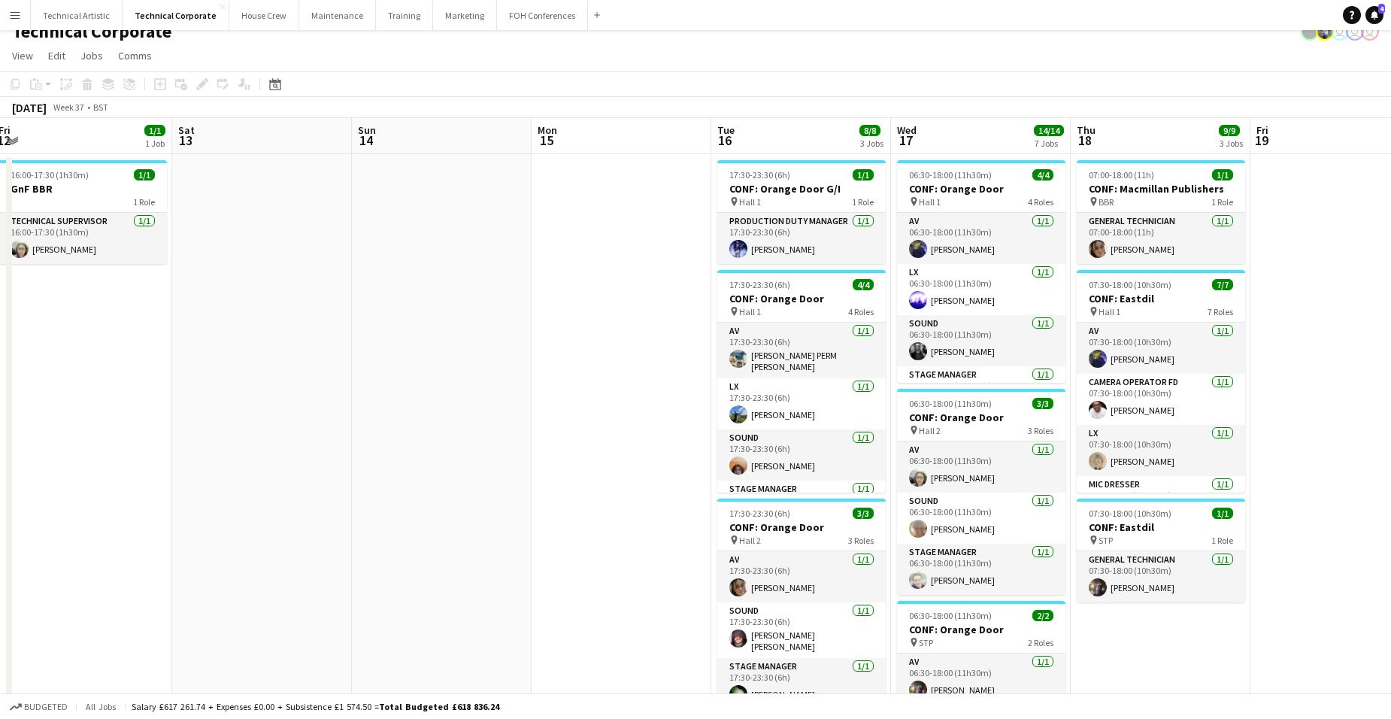
drag, startPoint x: 458, startPoint y: 390, endPoint x: 1023, endPoint y: 413, distance: 565.9
click at [997, 409] on app-calendar-viewport "Wed 10 1/1 1 Job Thu 11 Fri 12 1/1 1 Job Sat 13 Sun 14 Mon 15 Tue 16 8/8 3 Jobs…" at bounding box center [695, 707] width 1391 height 1178
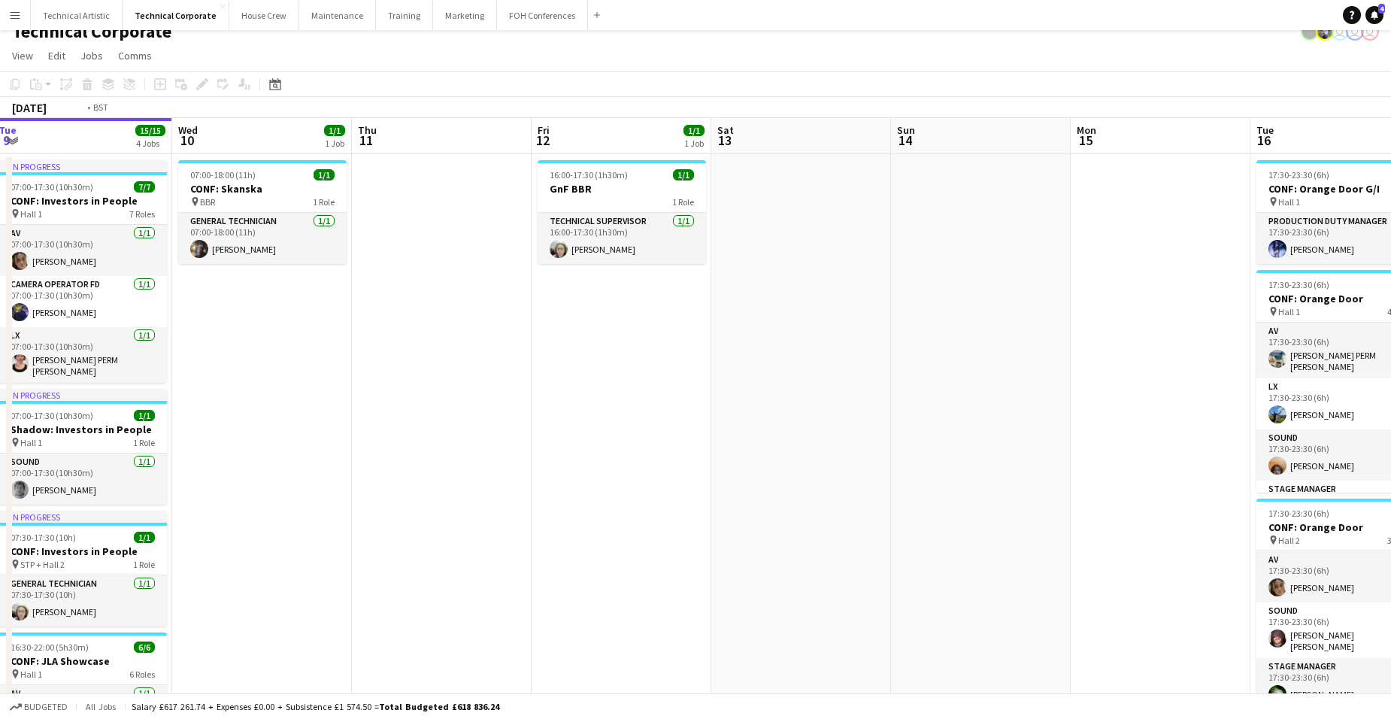
drag, startPoint x: 578, startPoint y: 452, endPoint x: 826, endPoint y: 456, distance: 248.2
click at [826, 456] on app-calendar-viewport "Sun 7 Mon 8 Tue 9 15/15 4 Jobs Wed 10 1/1 1 Job Thu 11 Fri 12 1/1 1 Job Sat 13 …" at bounding box center [695, 707] width 1391 height 1178
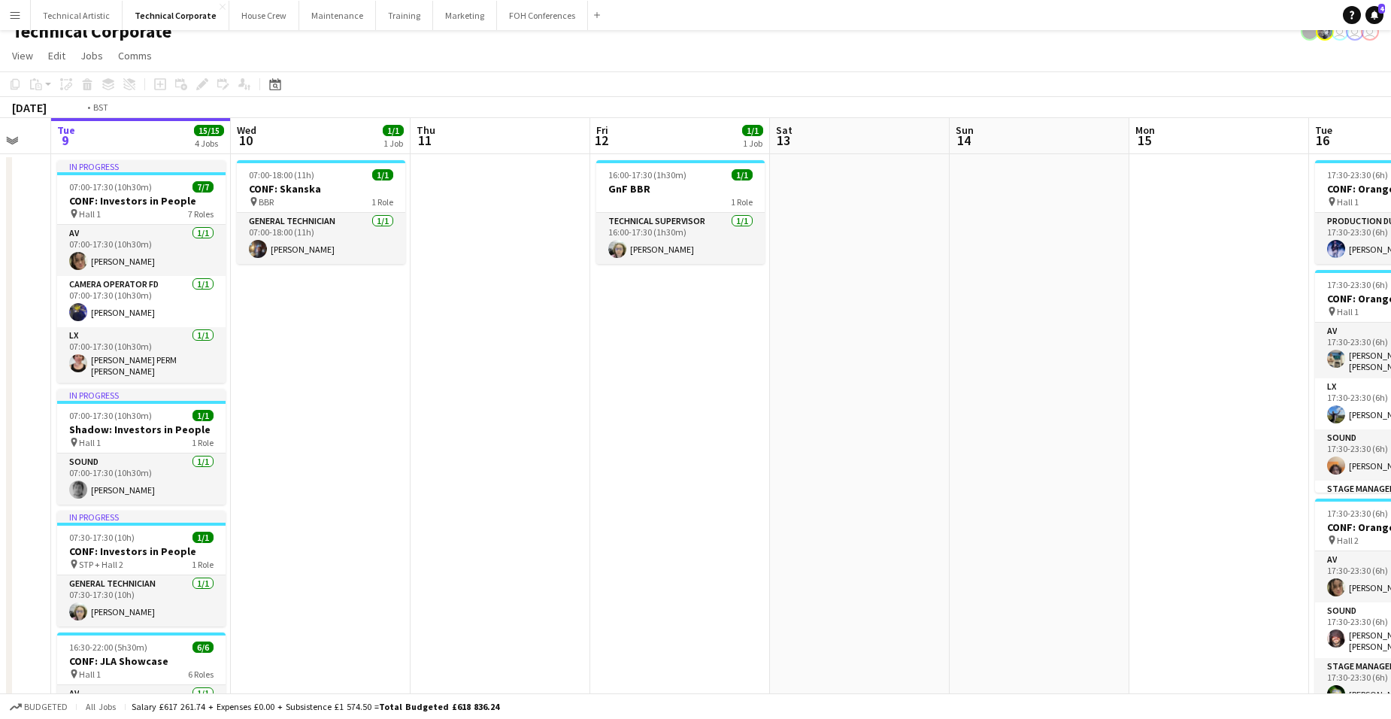
drag, startPoint x: 1118, startPoint y: 360, endPoint x: -38, endPoint y: 307, distance: 1157.6
click at [0, 307] on html "Menu Boards Boards Boards All jobs Status Workforce Workforce My Workforce Recr…" at bounding box center [695, 653] width 1391 height 1338
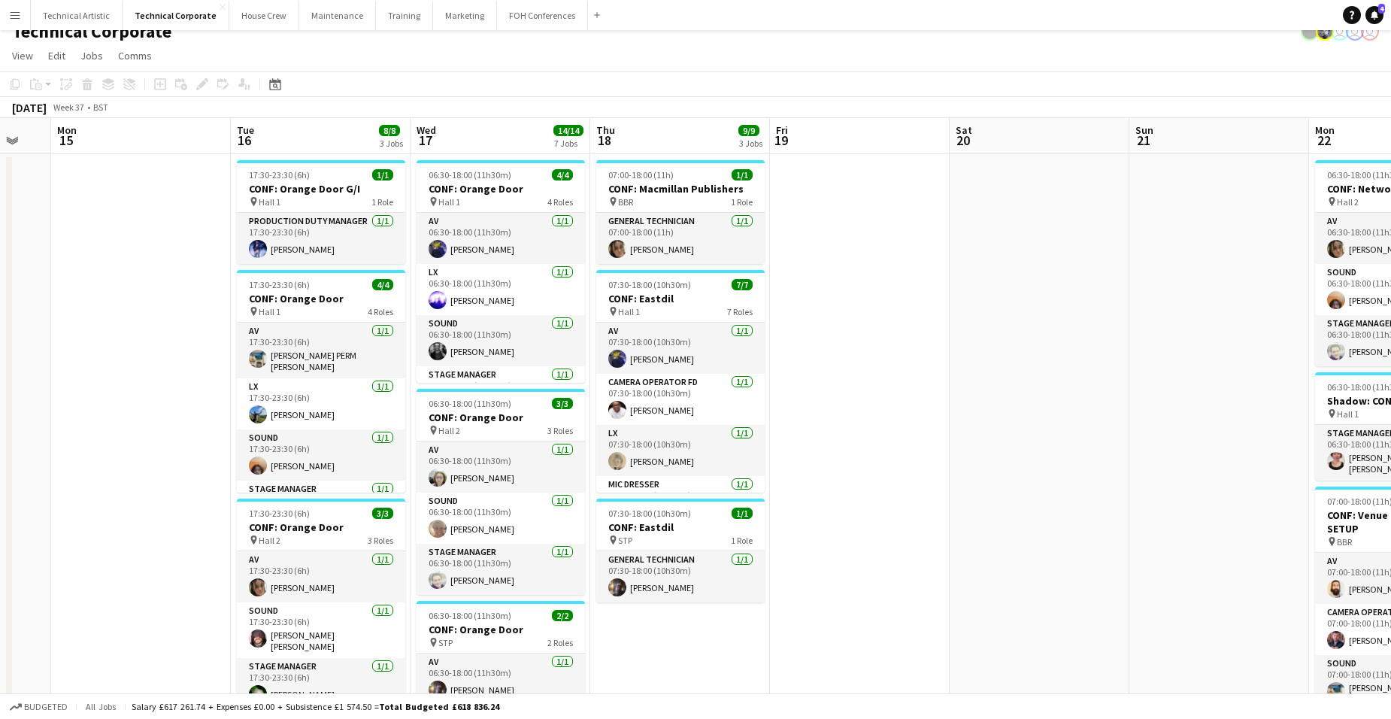
scroll to position [0, 378]
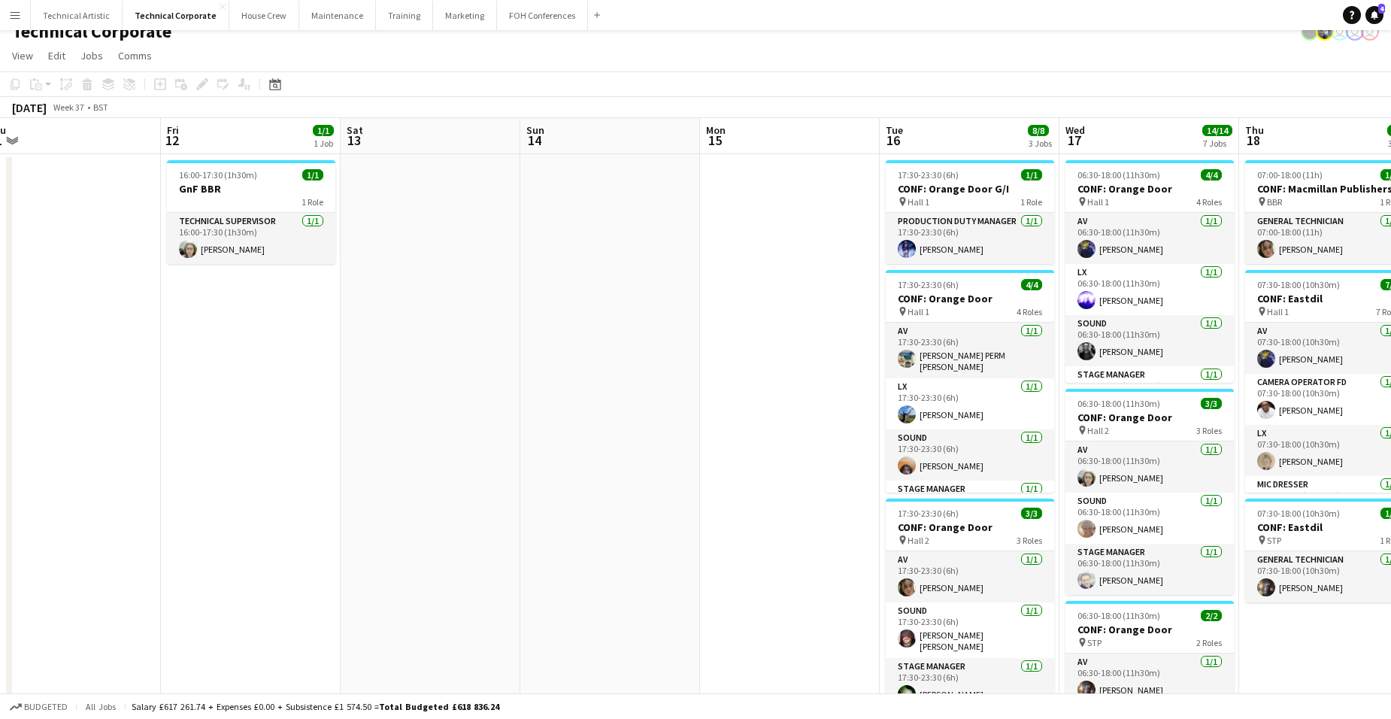
drag, startPoint x: 357, startPoint y: 456, endPoint x: 905, endPoint y: 437, distance: 548.5
click at [874, 438] on app-calendar-viewport "Tue 9 15/15 4 Jobs Wed 10 1/1 1 Job Thu 11 Fri 12 1/1 1 Job Sat 13 Sun 14 Mon 1…" at bounding box center [695, 707] width 1391 height 1178
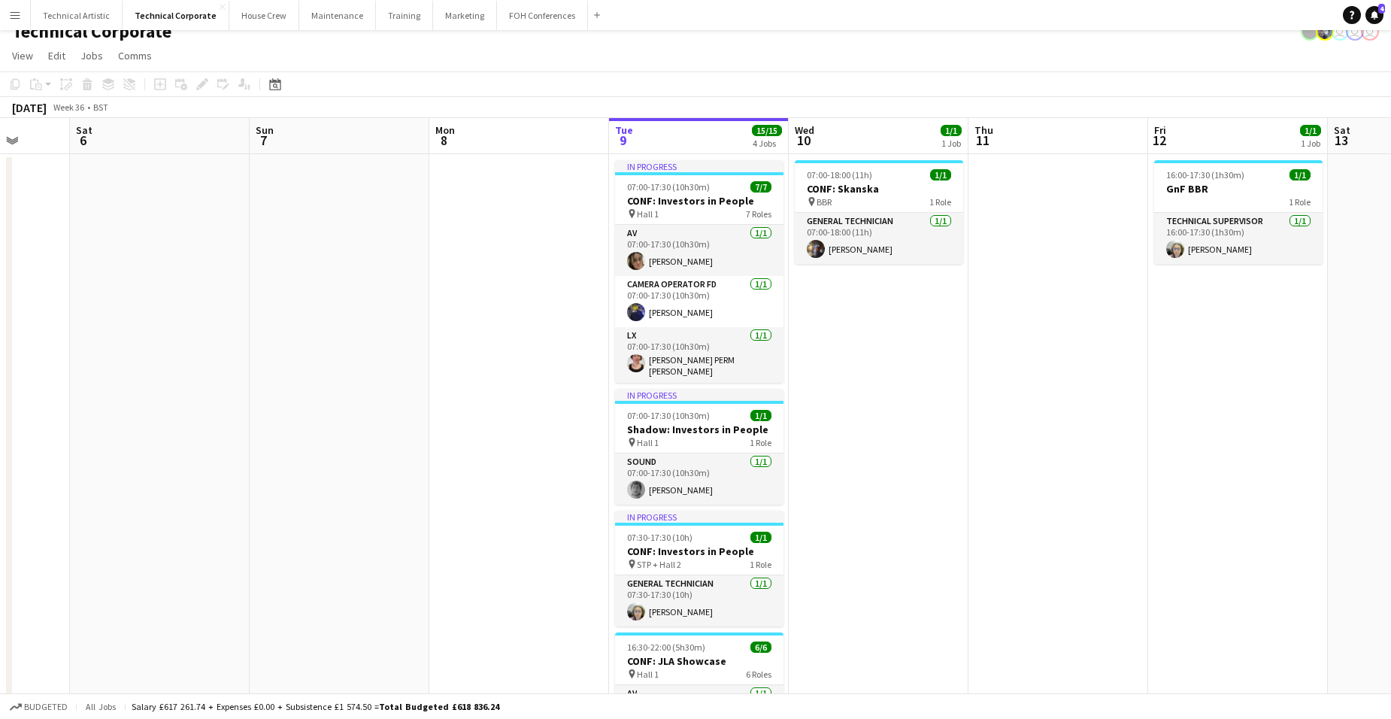
scroll to position [0, 371]
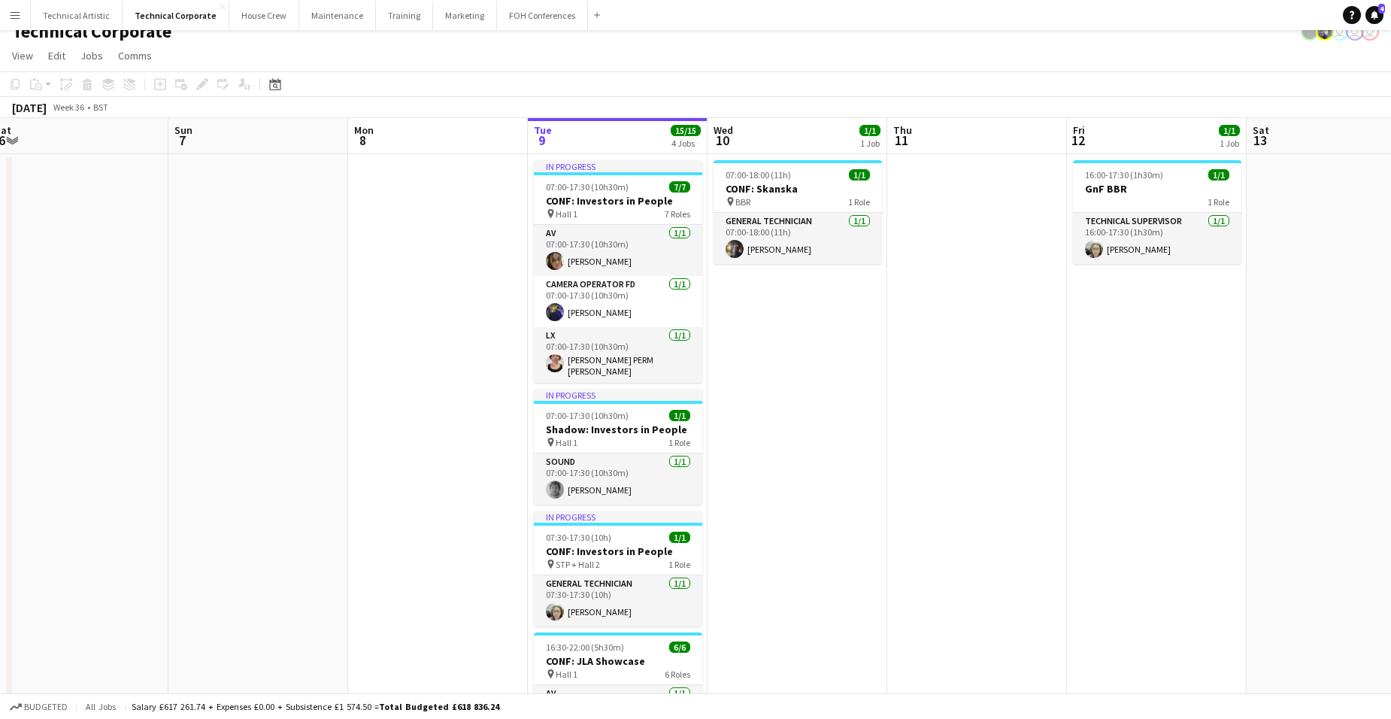
drag, startPoint x: 362, startPoint y: 391, endPoint x: 1000, endPoint y: 347, distance: 639.1
click at [1000, 347] on app-calendar-viewport "Thu 4 Fri 5 Sat 6 Sun 7 Mon 8 Tue 9 15/15 4 Jobs Wed 10 1/1 1 Job Thu 11 Fri 12…" at bounding box center [695, 707] width 1391 height 1178
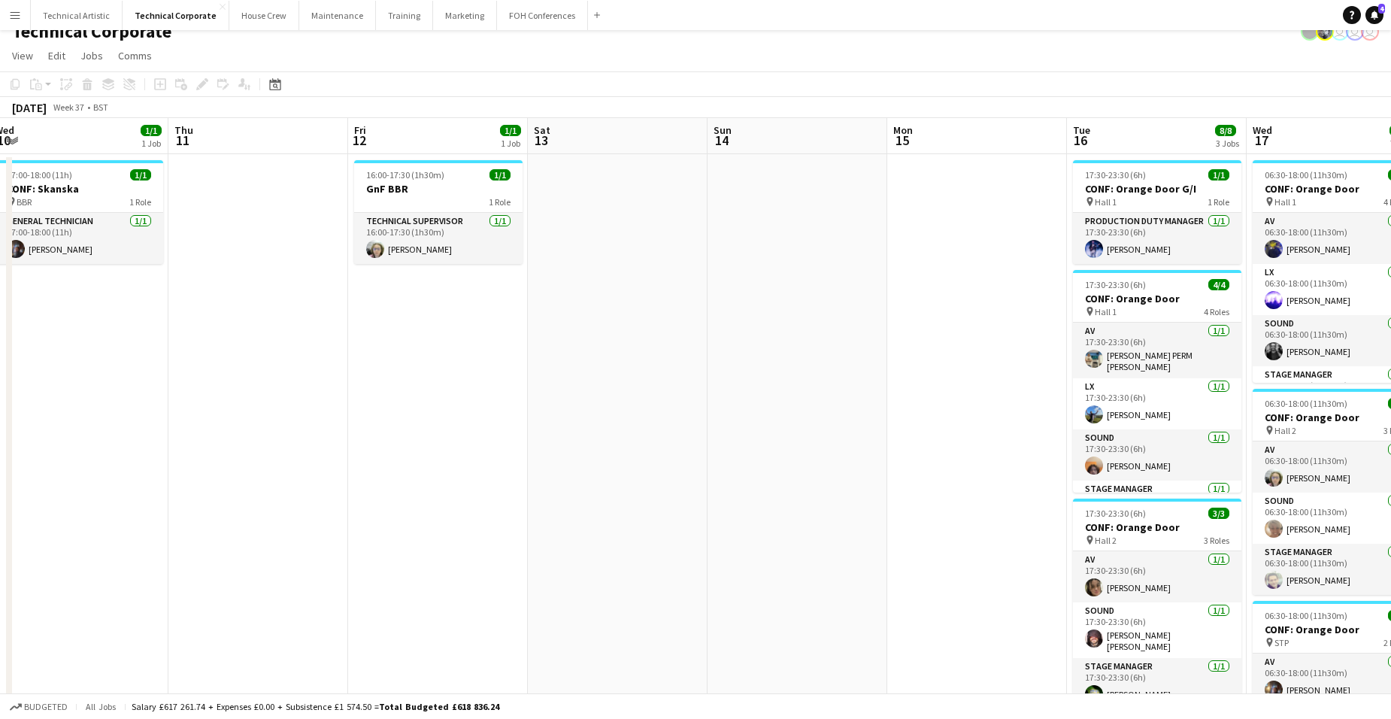
scroll to position [0, 406]
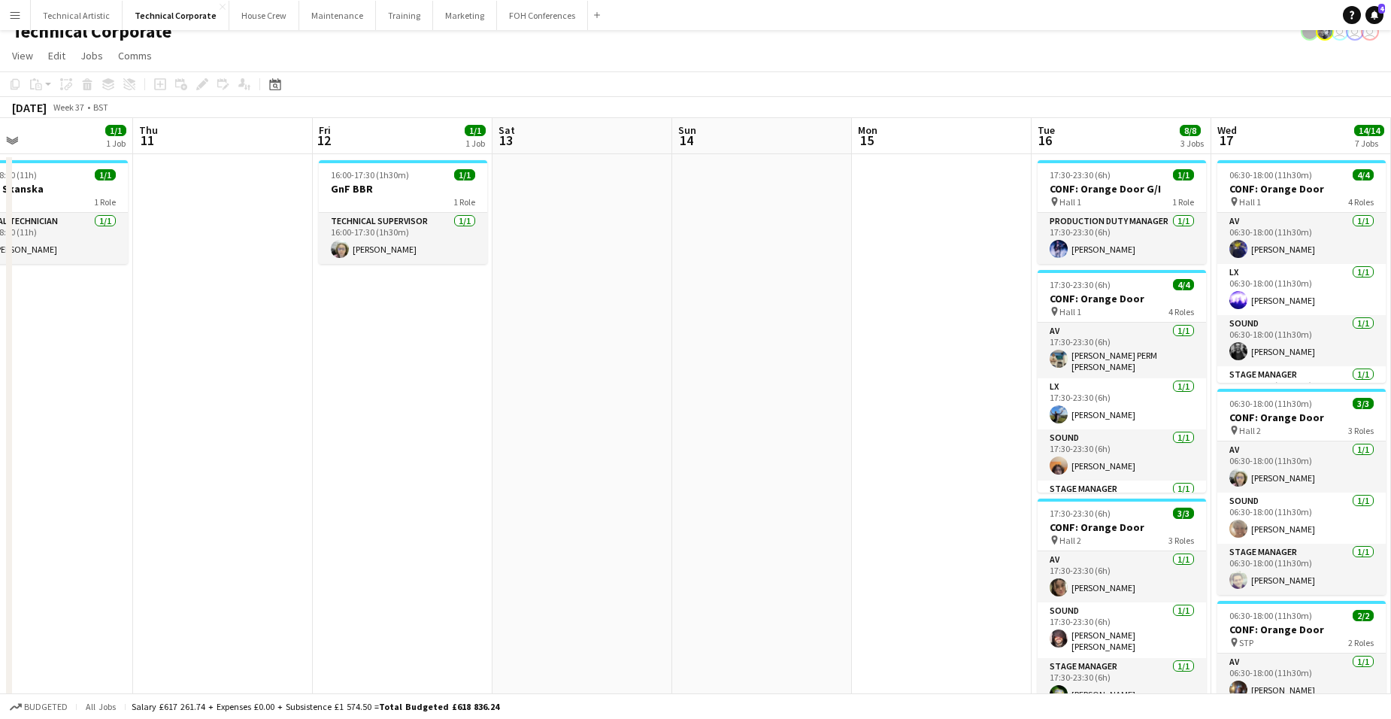
drag, startPoint x: 235, startPoint y: 384, endPoint x: -38, endPoint y: 386, distance: 272.9
click at [0, 386] on html "Menu Boards Boards Boards All jobs Status Workforce Workforce My Workforce Recr…" at bounding box center [695, 653] width 1391 height 1338
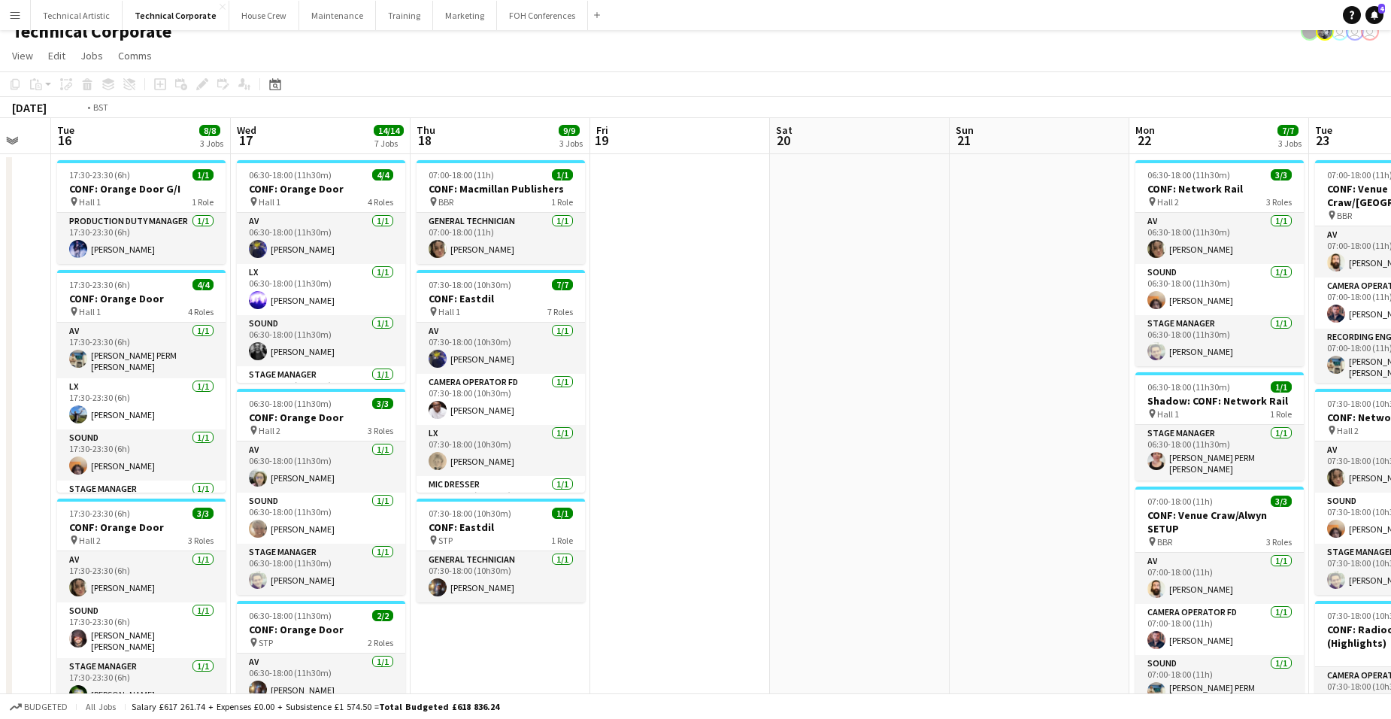
scroll to position [0, 551]
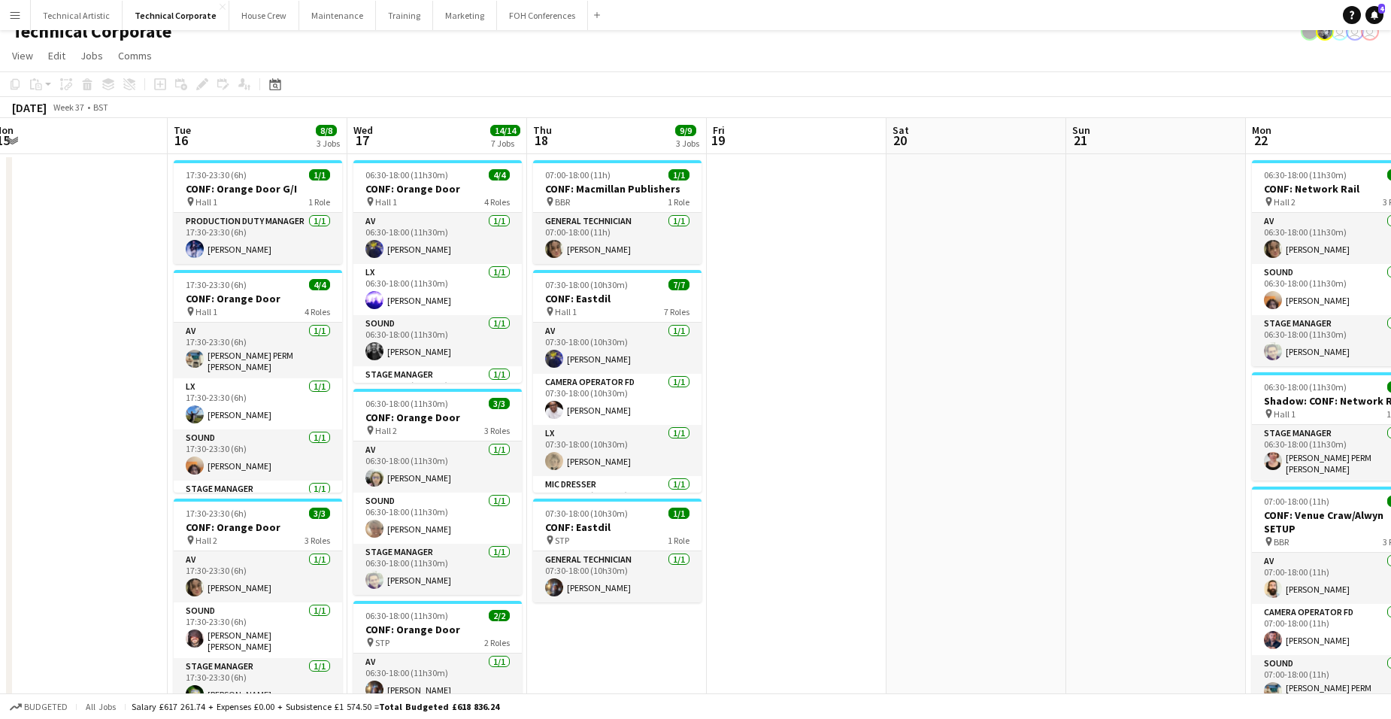
drag, startPoint x: 917, startPoint y: 298, endPoint x: 53, endPoint y: 317, distance: 864.1
click at [53, 317] on app-calendar-viewport "Fri 12 1/1 1 Job Sat 13 Sun 14 Mon 15 Tue 16 8/8 3 Jobs Wed 17 14/14 7 Jobs Thu…" at bounding box center [695, 707] width 1391 height 1178
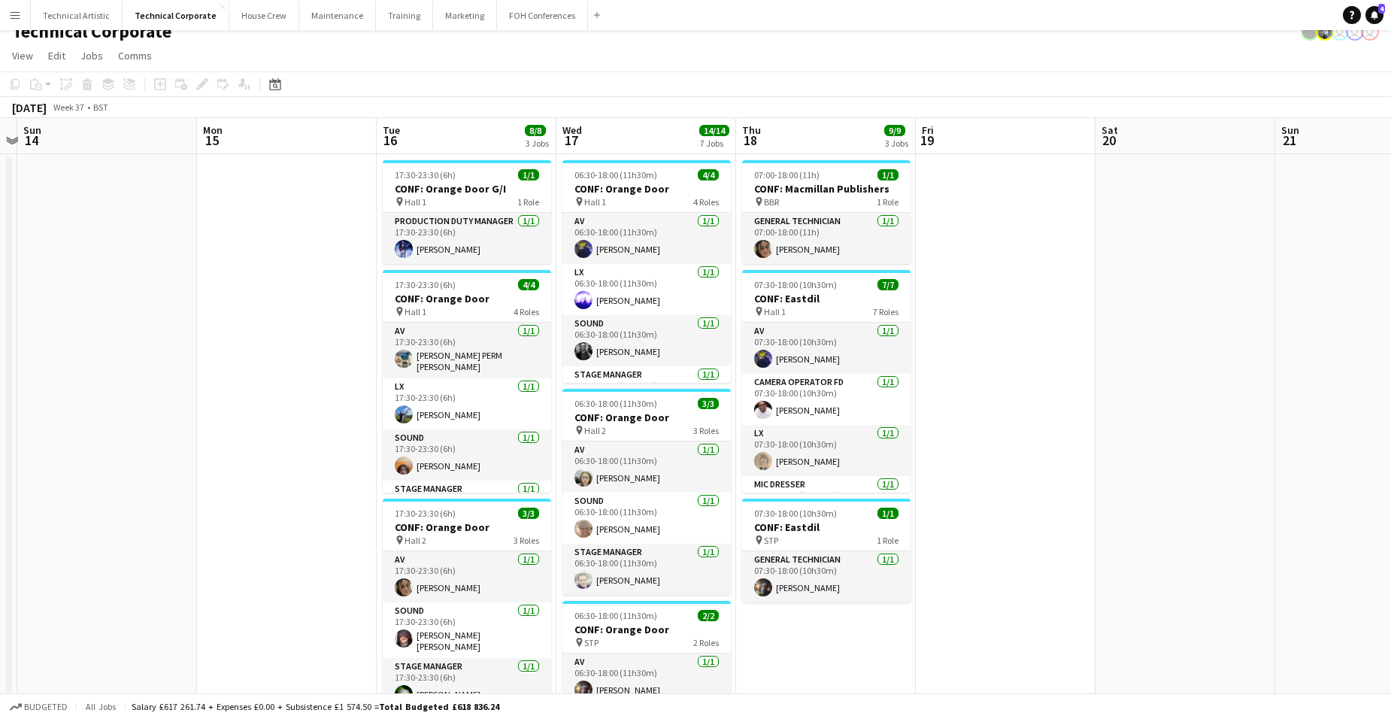
scroll to position [0, 322]
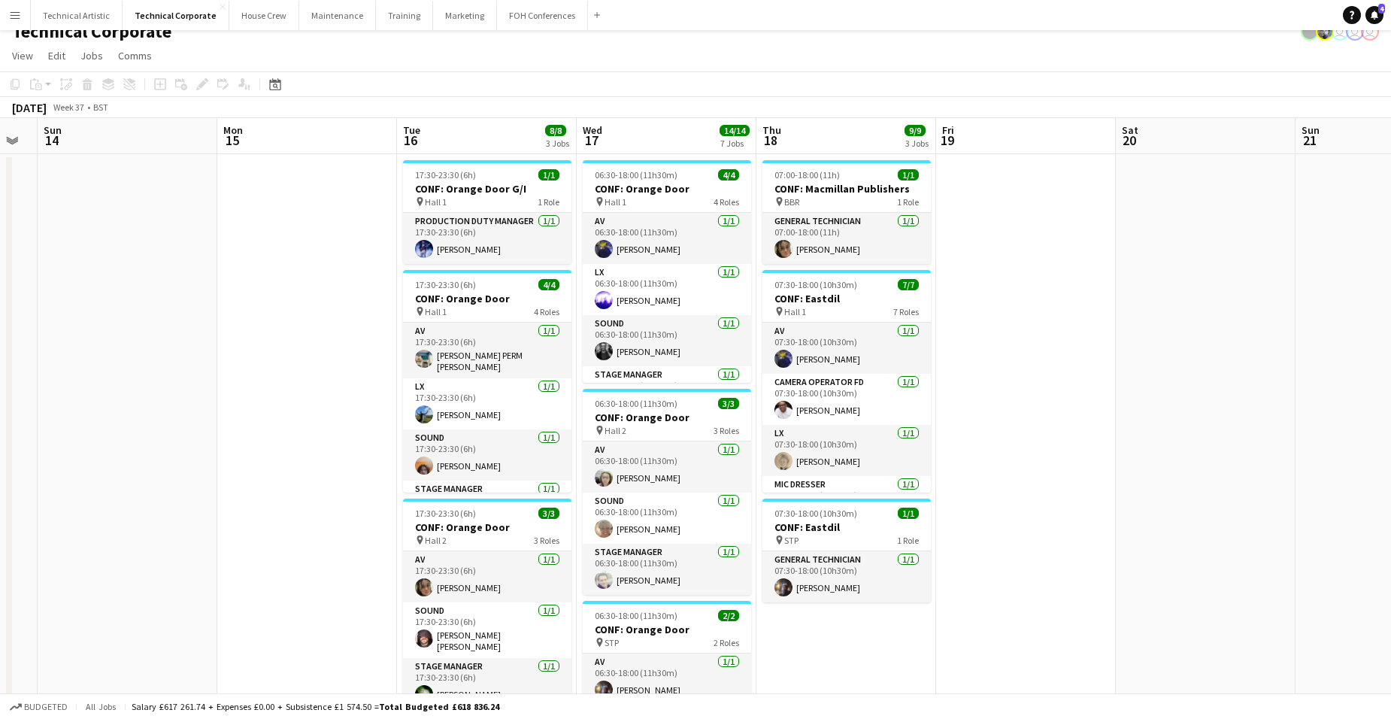
drag, startPoint x: 413, startPoint y: 134, endPoint x: 642, endPoint y: 138, distance: 229.4
click at [642, 138] on app-calendar-viewport "Fri 12 1/1 1 Job Sat 13 Sun 14 Mon 15 Tue 16 8/8 3 Jobs Wed 17 14/14 7 Jobs Thu…" at bounding box center [695, 707] width 1391 height 1178
